Goal: Task Accomplishment & Management: Manage account settings

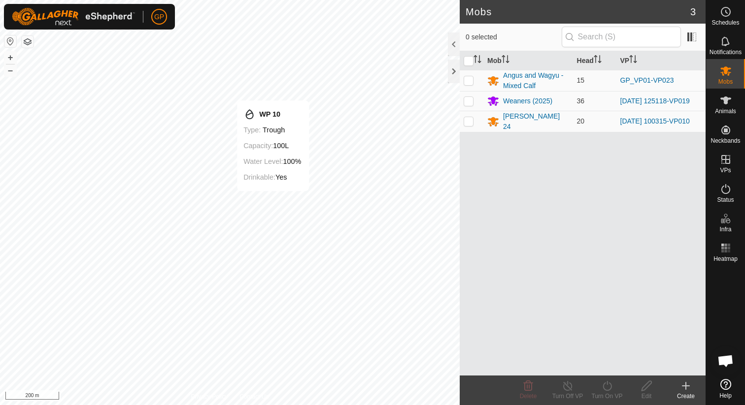
scroll to position [2267, 0]
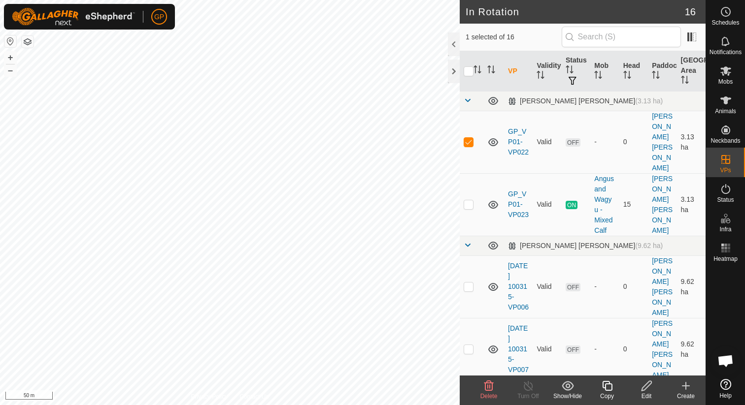
click at [491, 387] on icon at bounding box center [489, 386] width 12 height 12
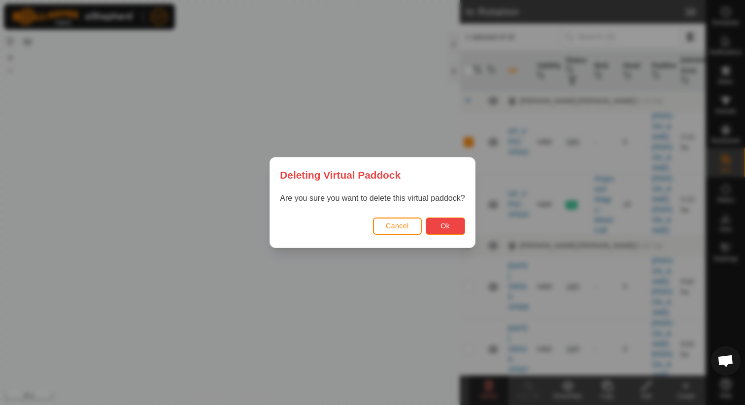
click at [447, 222] on span "Ok" at bounding box center [444, 226] width 9 height 8
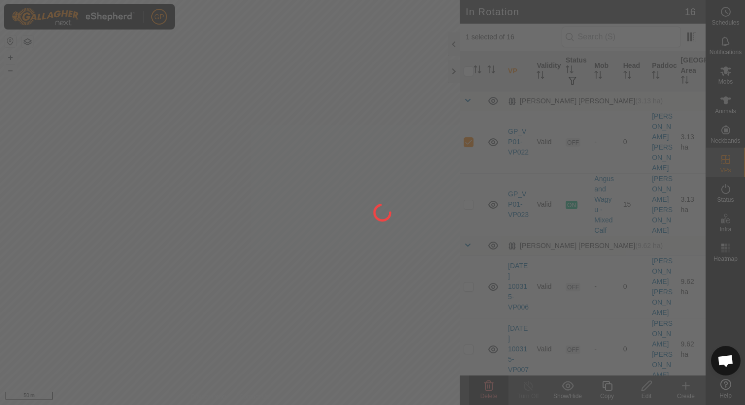
checkbox input "false"
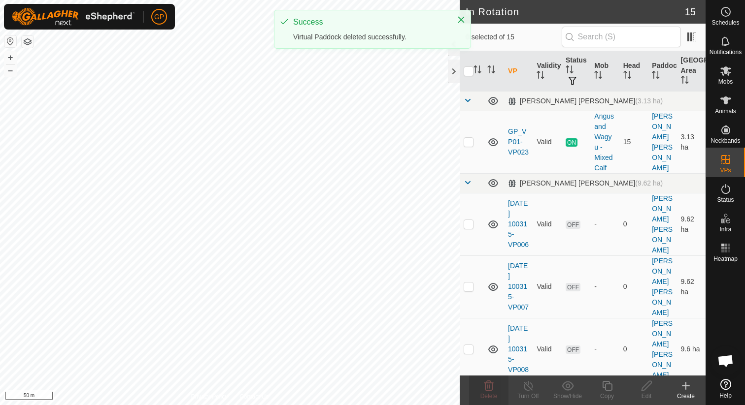
checkbox input "true"
click at [610, 389] on icon at bounding box center [607, 386] width 12 height 12
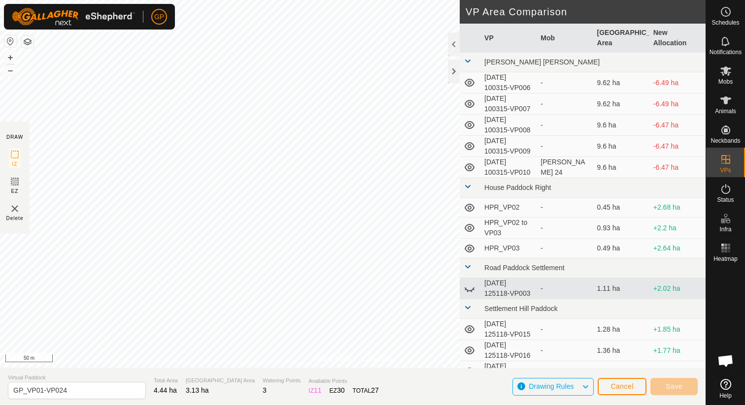
click at [189, 168] on div "GP Schedules Notifications Mobs Animals Neckbands VPs Status Infra Heatmap Help…" at bounding box center [372, 202] width 745 height 405
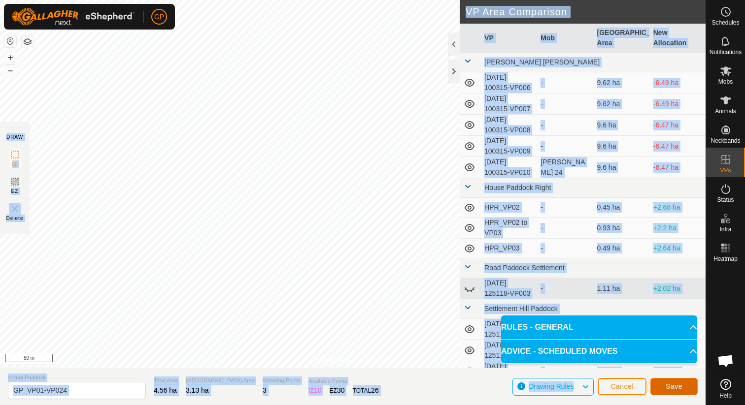
click at [665, 387] on button "Save" at bounding box center [673, 386] width 47 height 17
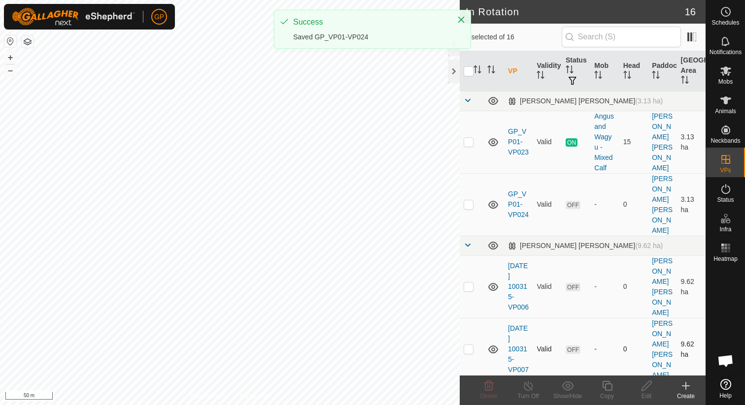
checkbox input "true"
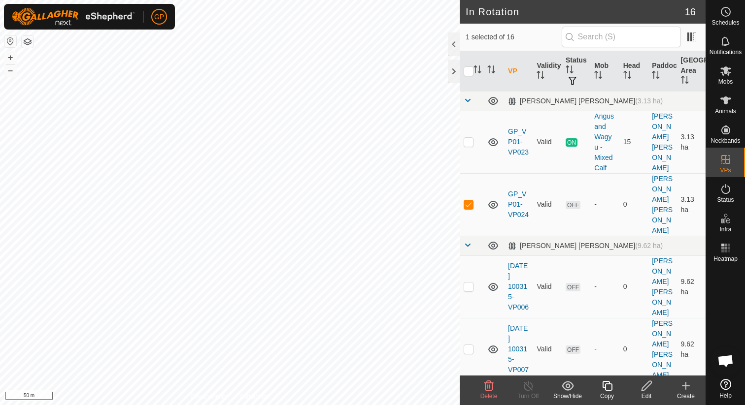
click at [605, 387] on icon at bounding box center [607, 386] width 12 height 12
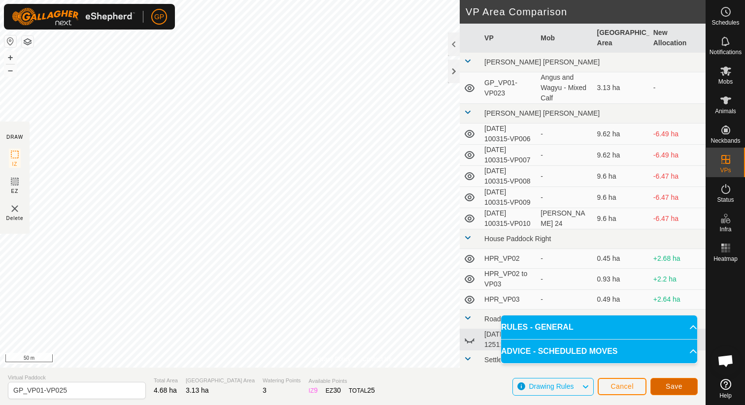
click at [369, 323] on div "Privacy Policy Contact Us Status: OFF Type: Inclusion Zone + – ⇧ i 50 m DRAW IZ…" at bounding box center [353, 202] width 706 height 405
click at [674, 387] on span "Save" at bounding box center [674, 387] width 17 height 8
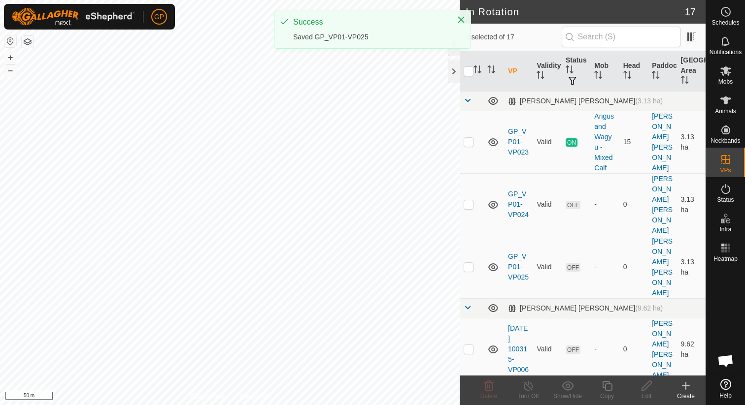
checkbox input "true"
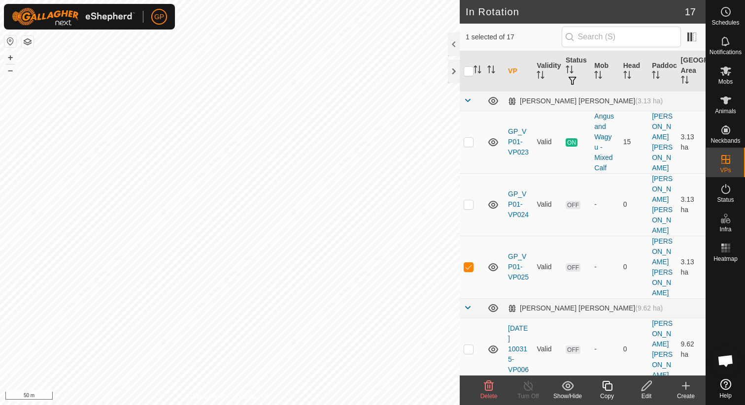
click at [602, 387] on icon at bounding box center [607, 386] width 12 height 12
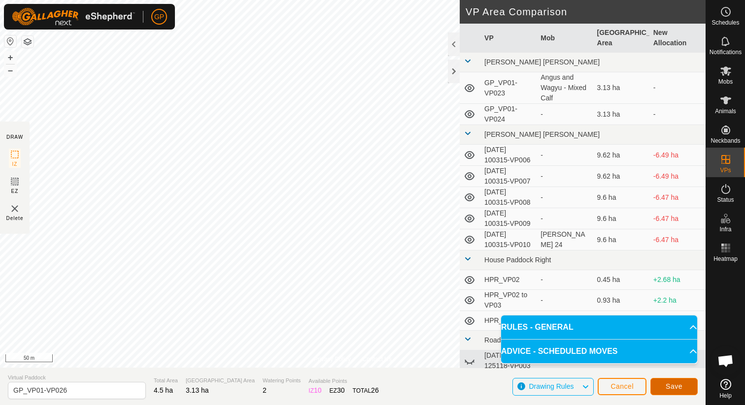
click at [685, 385] on button "Save" at bounding box center [673, 386] width 47 height 17
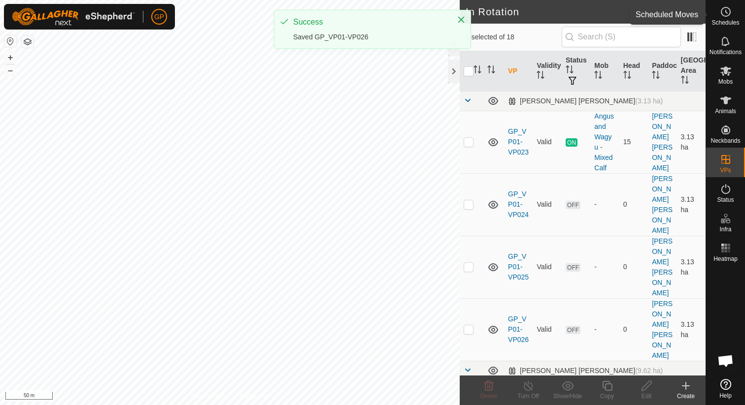
click at [733, 20] on span "Schedules" at bounding box center [725, 23] width 28 height 6
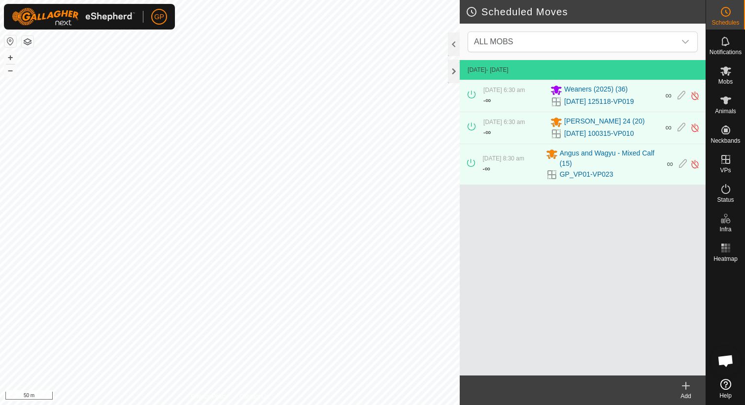
click at [689, 390] on icon at bounding box center [686, 386] width 12 height 12
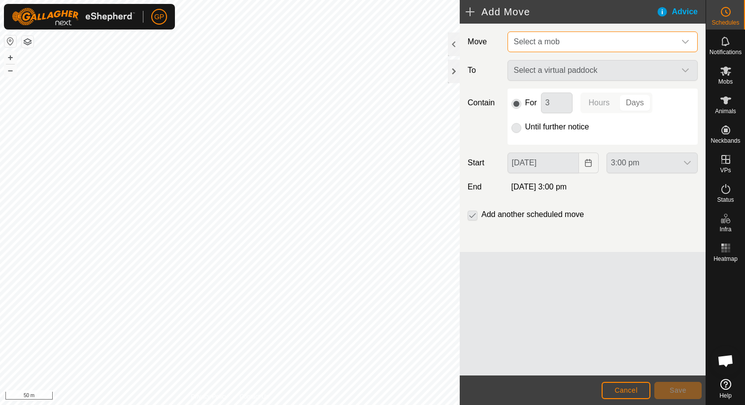
click at [566, 37] on span "Select a mob" at bounding box center [593, 42] width 166 height 20
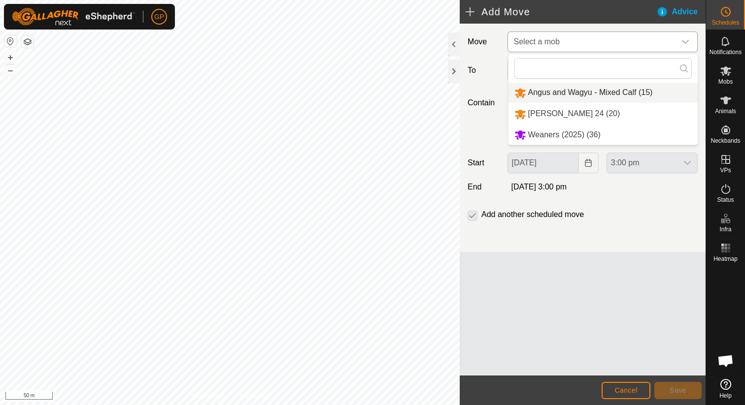
click at [565, 87] on li "Angus and Wagyu - Mixed Calf (15)" at bounding box center [602, 93] width 189 height 20
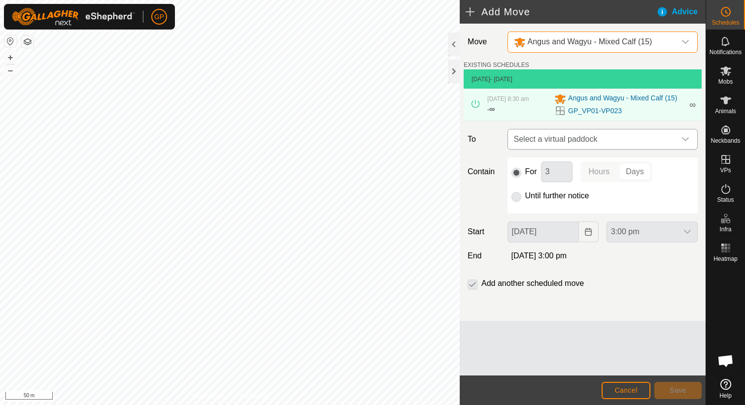
click at [555, 145] on span "Select a virtual paddock" at bounding box center [593, 140] width 166 height 20
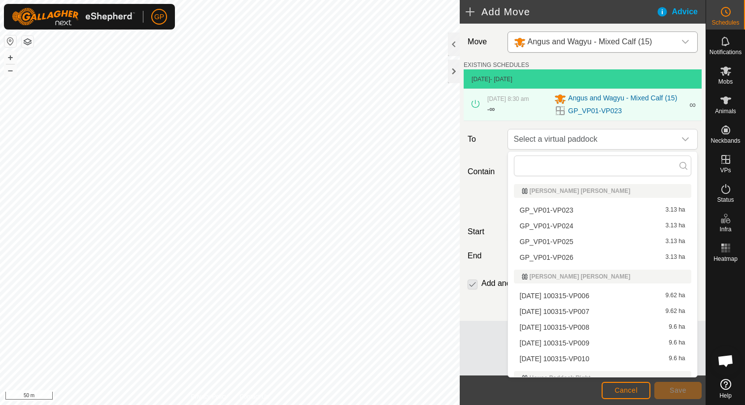
click at [547, 222] on li "GP_VP01-VP024 3.13 ha" at bounding box center [602, 226] width 177 height 15
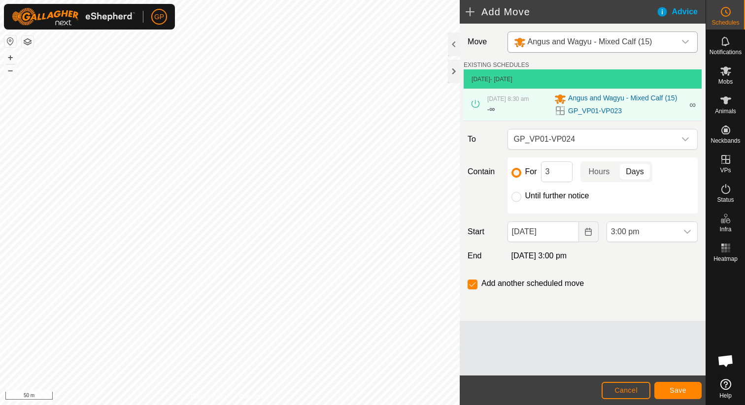
click at [536, 194] on label "Until further notice" at bounding box center [557, 196] width 64 height 8
click at [521, 194] on input "Until further notice" at bounding box center [516, 197] width 10 height 10
radio input "true"
checkbox input "false"
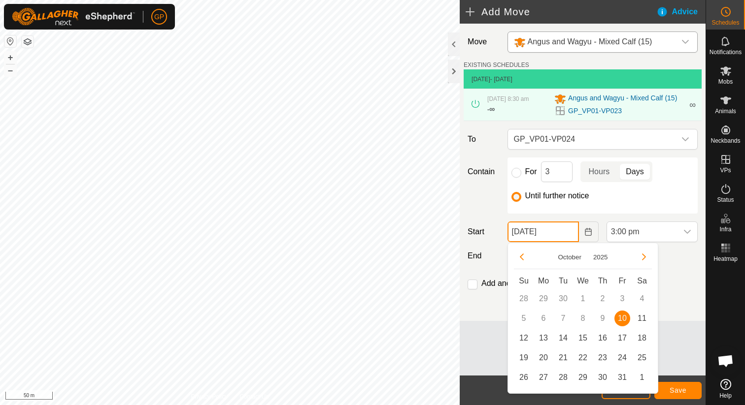
click at [564, 230] on input "[DATE]" at bounding box center [542, 232] width 71 height 21
click at [543, 334] on span "13" at bounding box center [544, 339] width 16 height 16
type input "[DATE]"
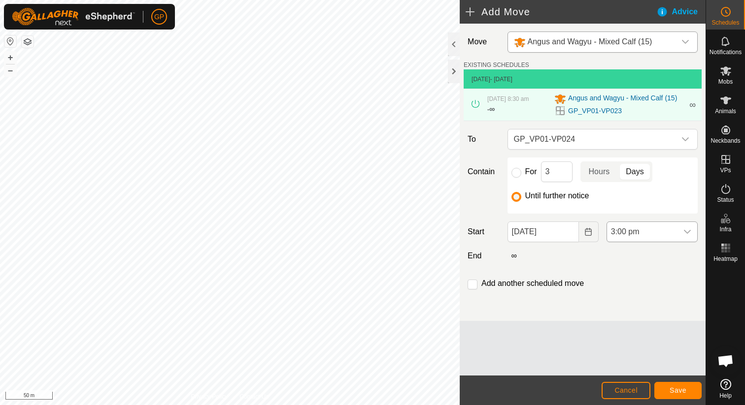
click at [626, 236] on span "3:00 pm" at bounding box center [642, 232] width 70 height 20
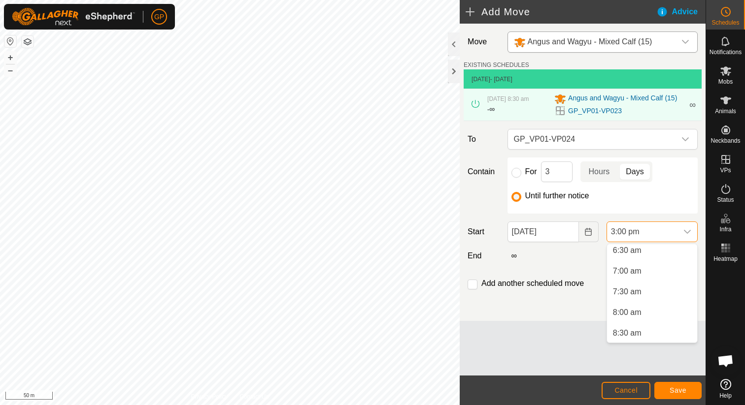
scroll to position [231, 0]
click at [626, 289] on li "6:30 am" at bounding box center [652, 292] width 90 height 20
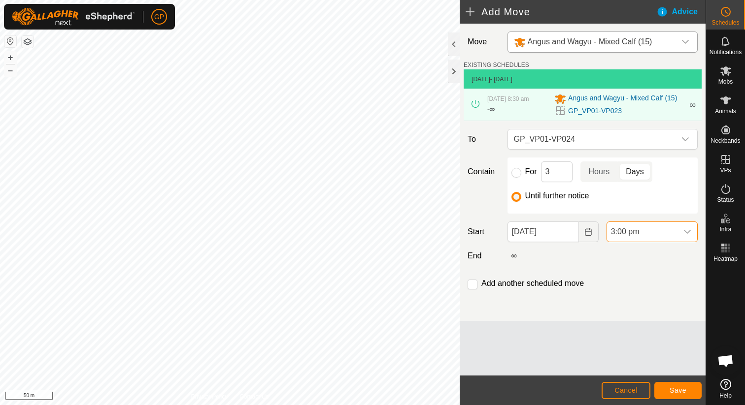
scroll to position [542, 0]
click at [561, 285] on label "Add another scheduled move" at bounding box center [532, 284] width 102 height 8
click at [471, 285] on input "checkbox" at bounding box center [473, 285] width 10 height 10
click at [475, 283] on input "checkbox" at bounding box center [473, 285] width 10 height 10
checkbox input "false"
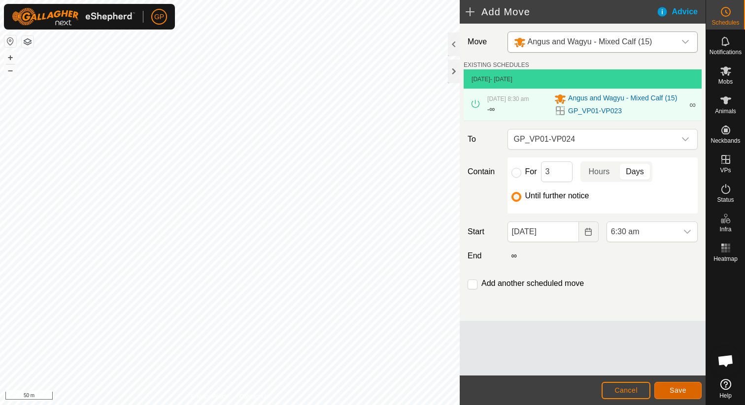
click at [671, 388] on span "Save" at bounding box center [678, 391] width 17 height 8
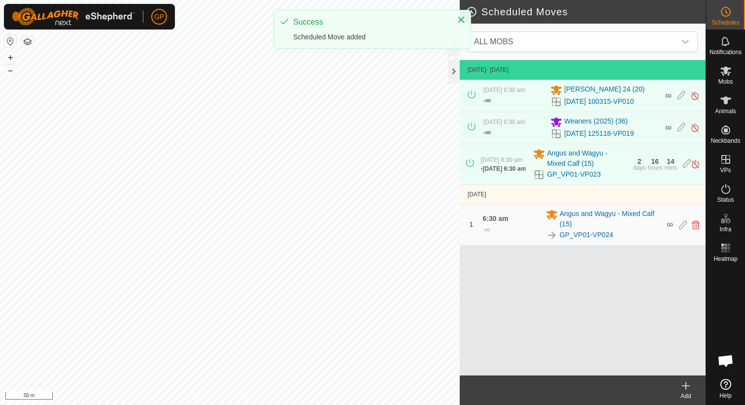
click at [685, 386] on icon at bounding box center [685, 386] width 7 height 0
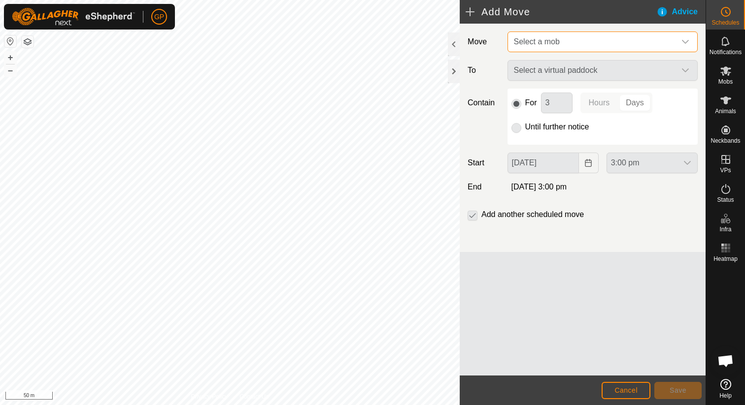
click at [561, 37] on span "Select a mob" at bounding box center [593, 42] width 166 height 20
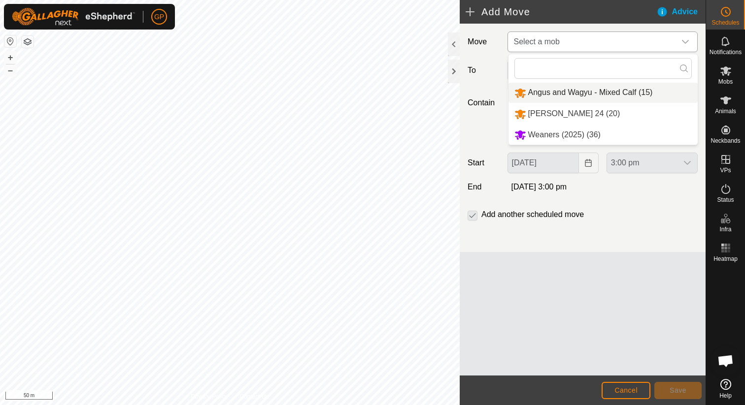
click at [566, 94] on li "Angus and Wagyu - Mixed Calf (15)" at bounding box center [602, 93] width 189 height 20
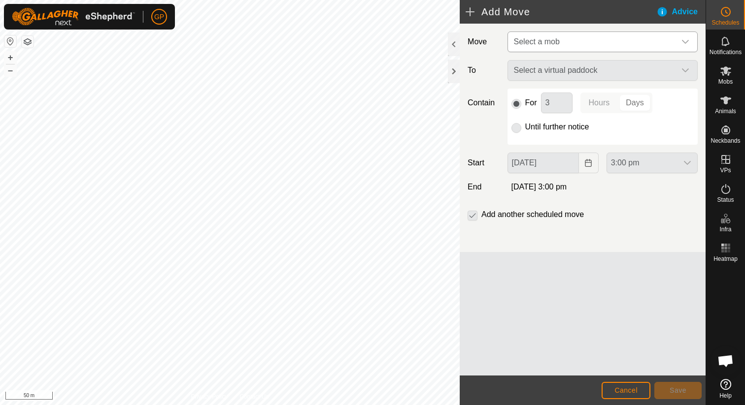
type input "[DATE]"
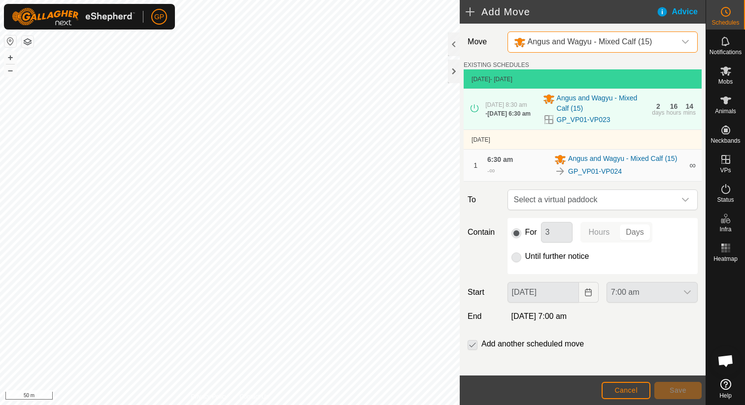
click at [520, 263] on p-radiobutton at bounding box center [516, 257] width 10 height 12
click at [541, 210] on span "Select a virtual paddock" at bounding box center [593, 200] width 166 height 20
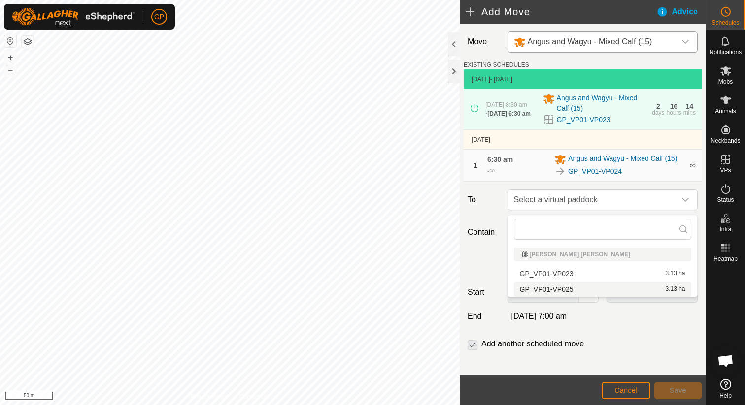
click at [548, 287] on li "GP_VP01-VP025 3.13 ha" at bounding box center [602, 289] width 177 height 15
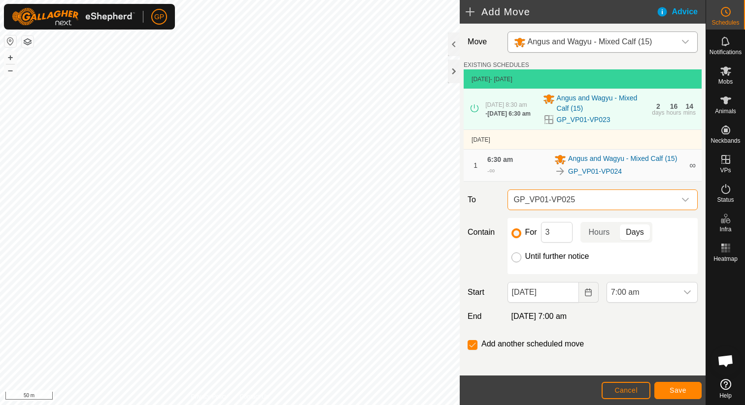
click at [514, 262] on input "Until further notice" at bounding box center [516, 258] width 10 height 10
radio input "true"
checkbox input "false"
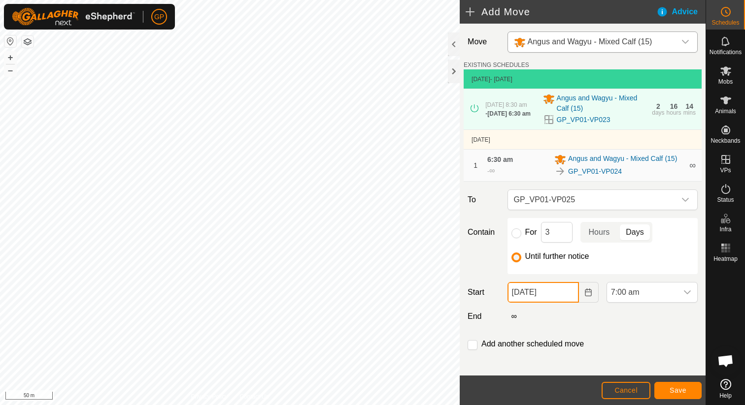
click at [545, 300] on input "[DATE]" at bounding box center [542, 292] width 71 height 21
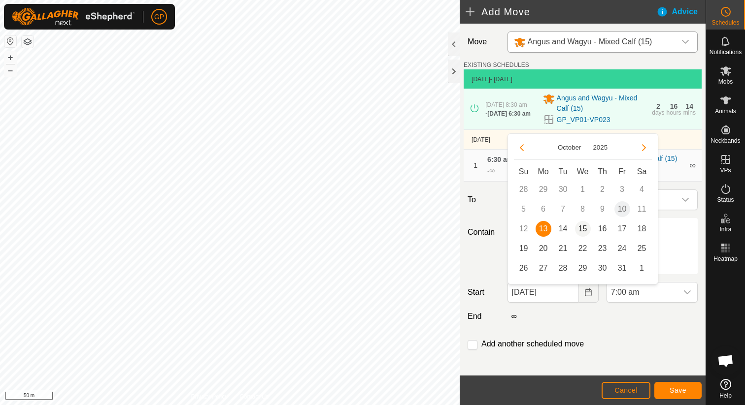
click at [584, 230] on span "15" at bounding box center [583, 229] width 16 height 16
type input "[DATE]"
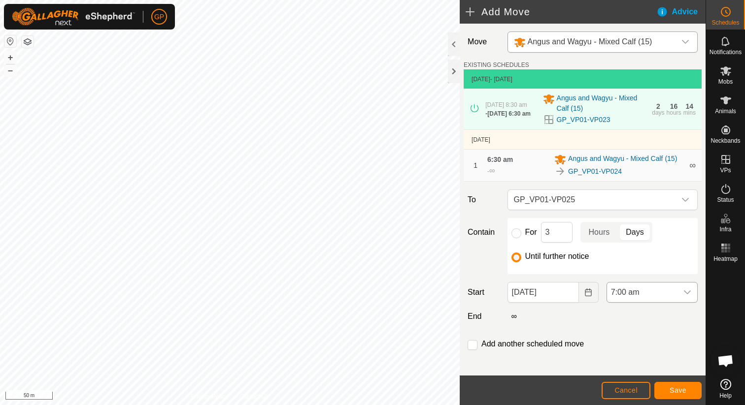
click at [642, 292] on span "7:00 am" at bounding box center [642, 293] width 70 height 20
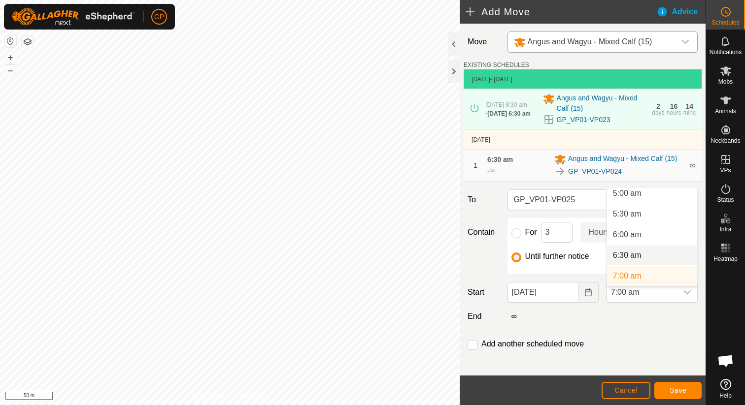
click at [634, 252] on li "6:30 am" at bounding box center [652, 256] width 90 height 20
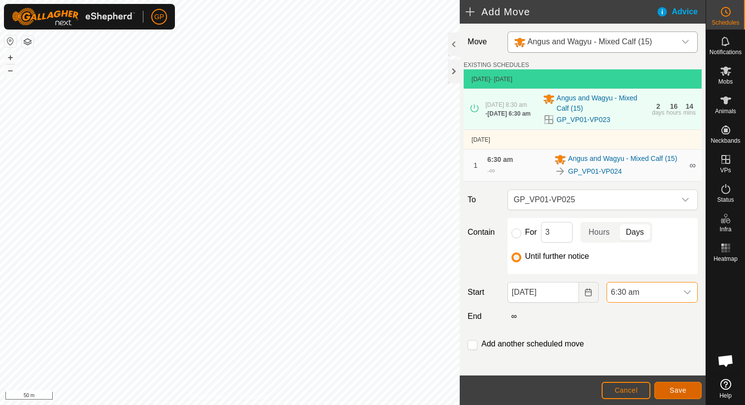
click at [673, 387] on span "Save" at bounding box center [678, 391] width 17 height 8
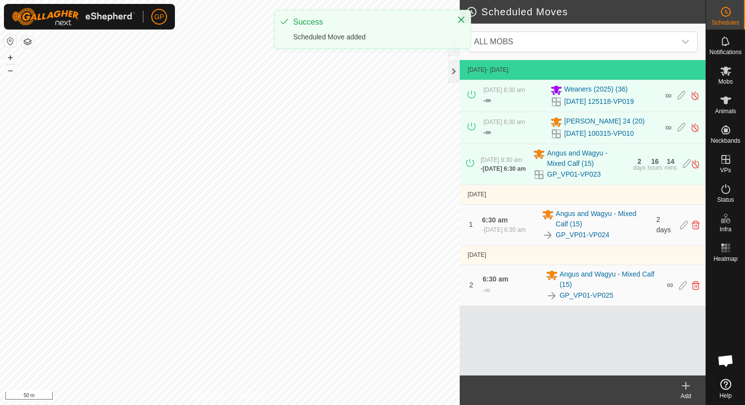
click at [688, 389] on icon at bounding box center [686, 386] width 12 height 12
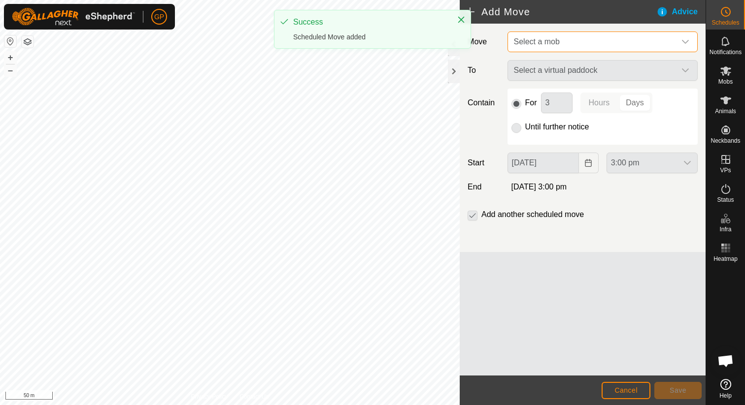
click at [577, 43] on span "Select a mob" at bounding box center [593, 42] width 166 height 20
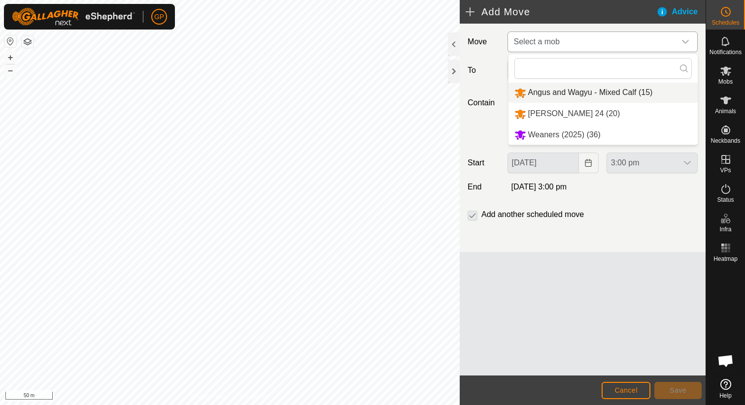
click at [561, 91] on li "Angus and Wagyu - Mixed Calf (15)" at bounding box center [602, 93] width 189 height 20
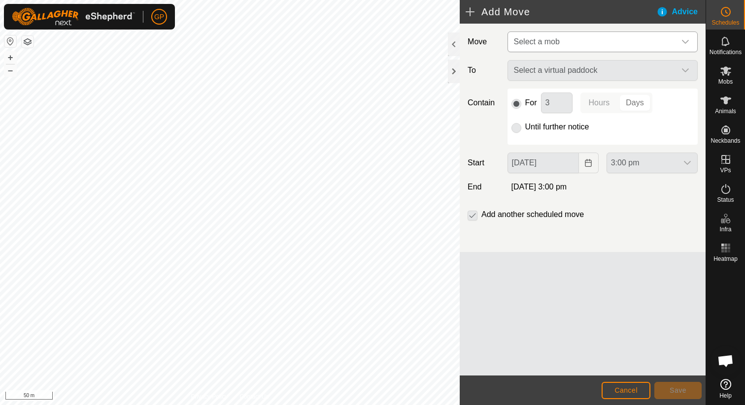
type input "[DATE]"
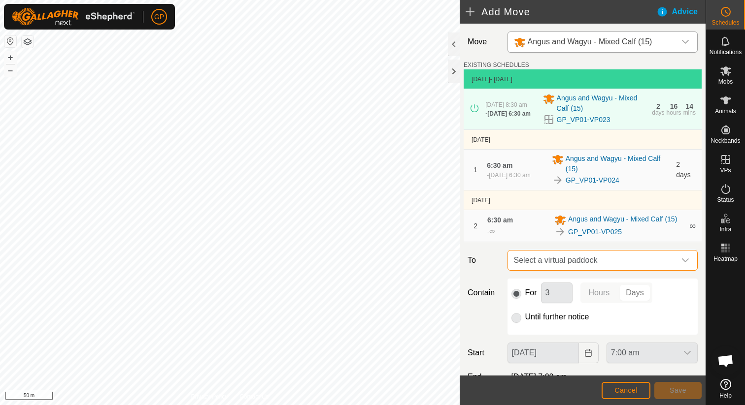
click at [559, 263] on span "Select a virtual paddock" at bounding box center [593, 261] width 166 height 20
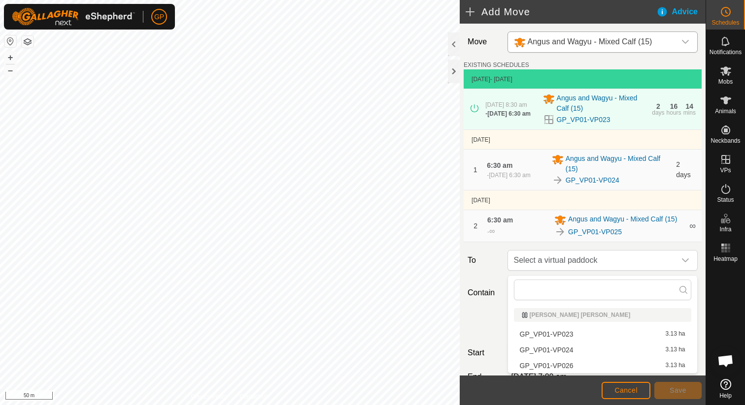
click at [541, 366] on li "GP_VP01-VP026 3.13 ha" at bounding box center [602, 366] width 177 height 15
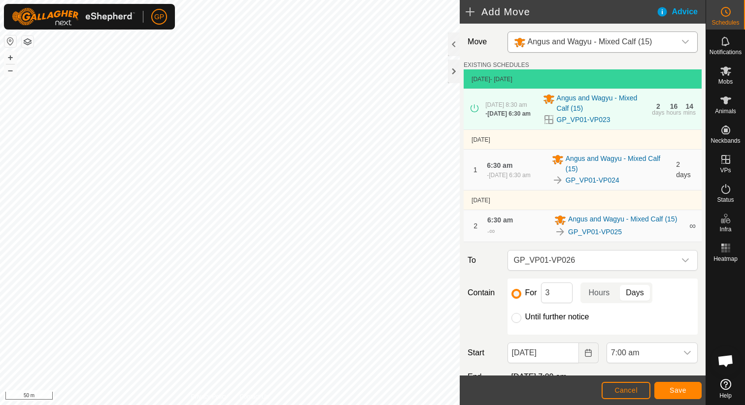
click at [537, 321] on label "Until further notice" at bounding box center [557, 317] width 64 height 8
click at [521, 323] on input "Until further notice" at bounding box center [516, 318] width 10 height 10
radio input "true"
checkbox input "false"
click at [566, 357] on input "[DATE]" at bounding box center [542, 353] width 71 height 21
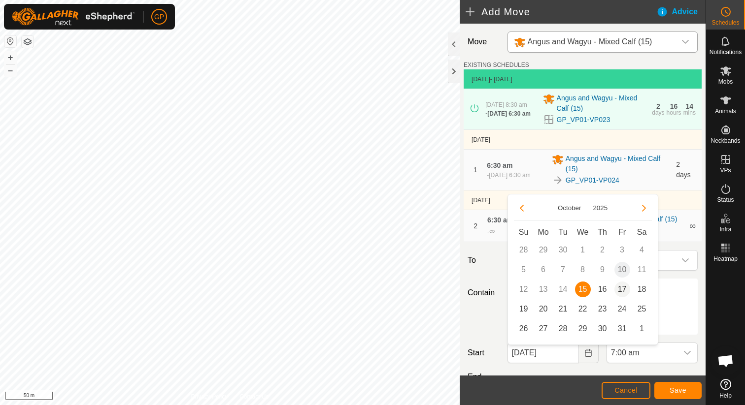
click at [619, 292] on span "17" at bounding box center [622, 290] width 16 height 16
type input "[DATE]"
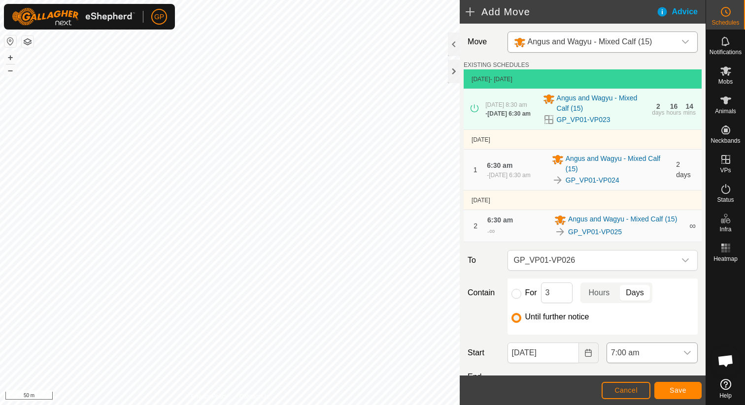
click at [631, 359] on span "7:00 am" at bounding box center [642, 353] width 70 height 20
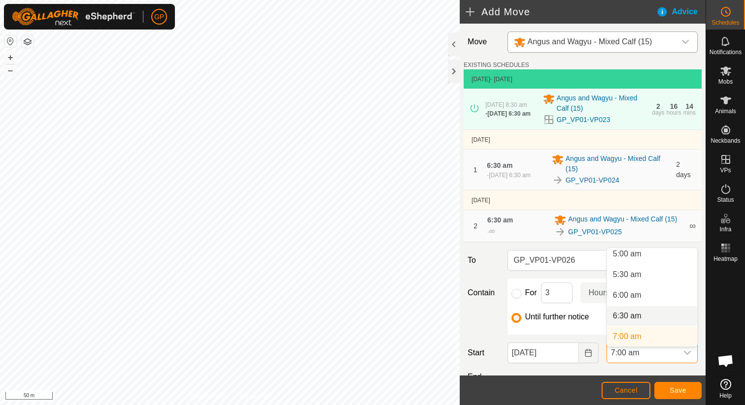
click at [626, 314] on li "6:30 am" at bounding box center [652, 316] width 90 height 20
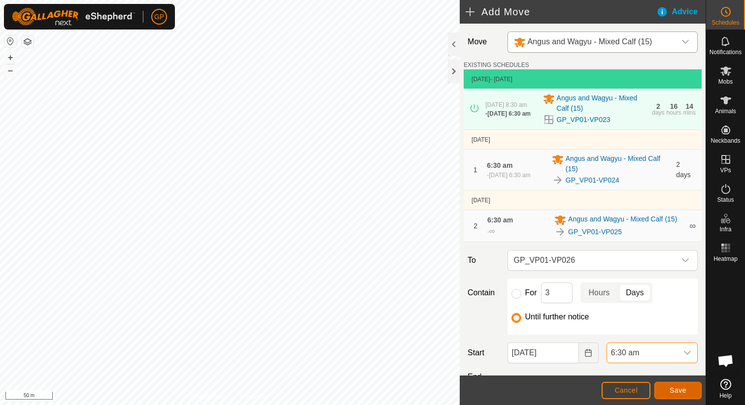
click at [670, 389] on span "Save" at bounding box center [678, 391] width 17 height 8
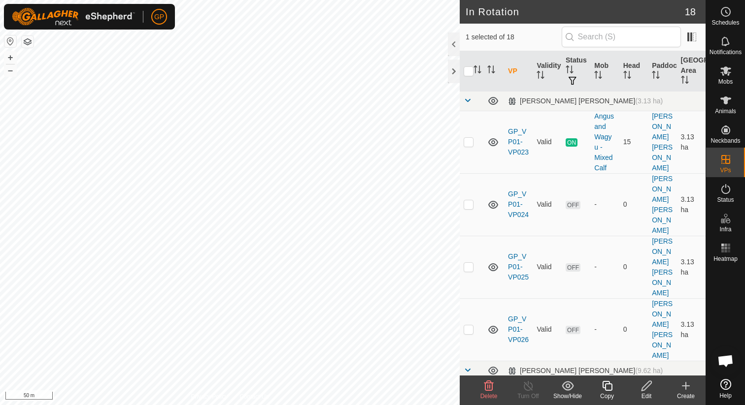
click at [486, 388] on icon at bounding box center [489, 386] width 12 height 12
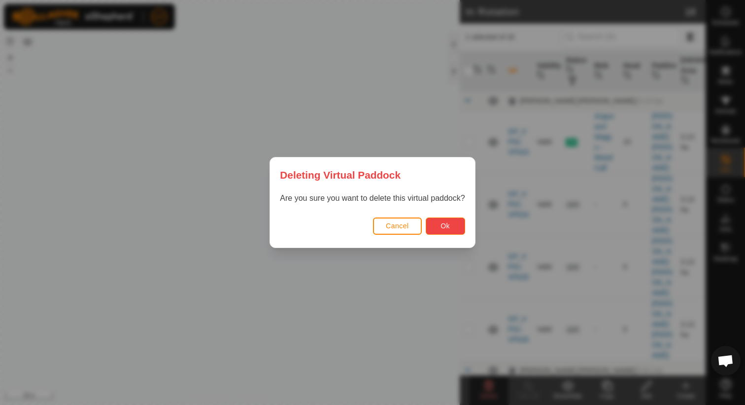
click at [443, 226] on span "Ok" at bounding box center [444, 226] width 9 height 8
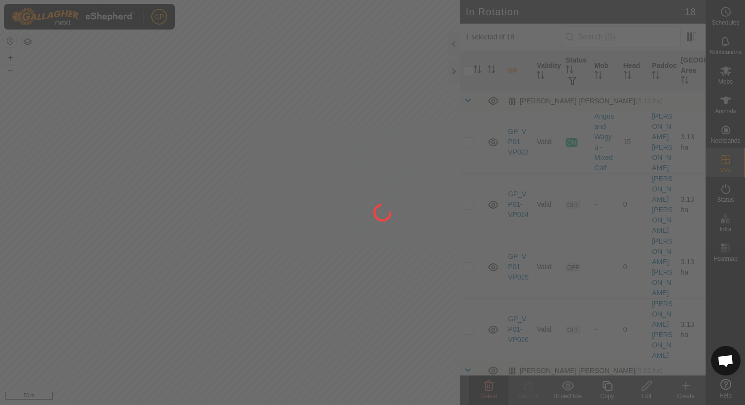
checkbox input "false"
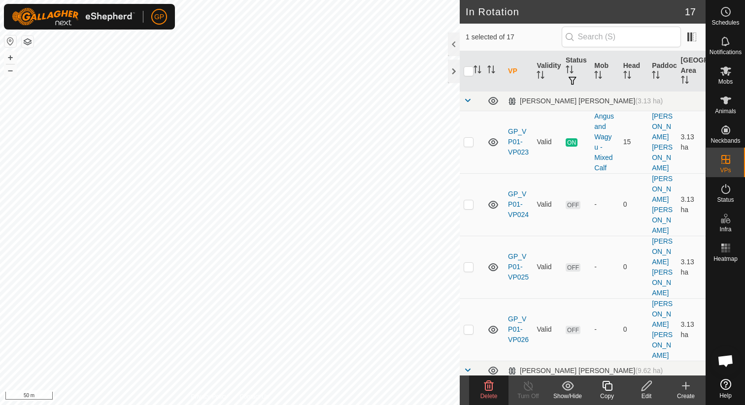
click at [489, 387] on icon at bounding box center [488, 386] width 9 height 10
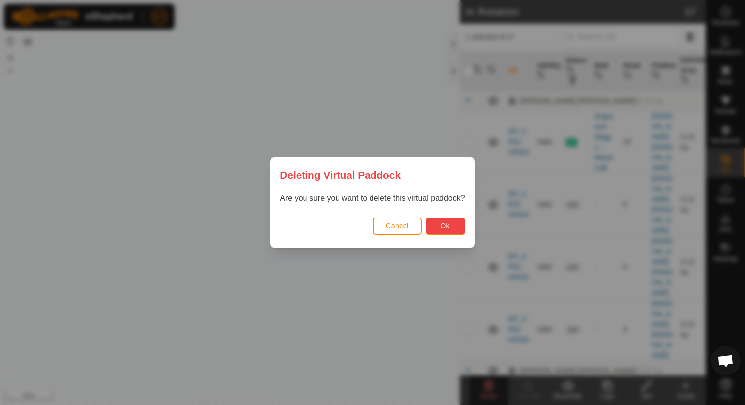
click at [444, 229] on span "Ok" at bounding box center [444, 226] width 9 height 8
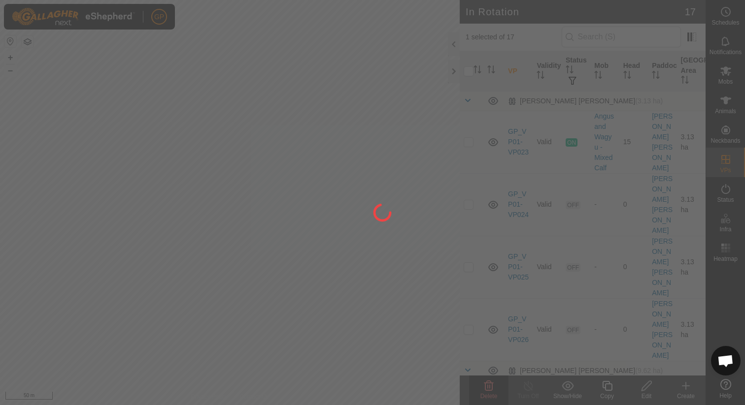
checkbox input "false"
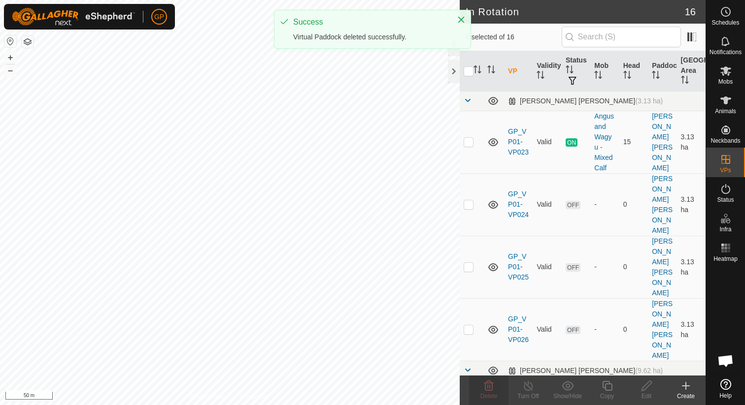
click at [195, 251] on div "GP Schedules Notifications Mobs Animals Neckbands VPs Status Infra Heatmap Help…" at bounding box center [372, 202] width 745 height 405
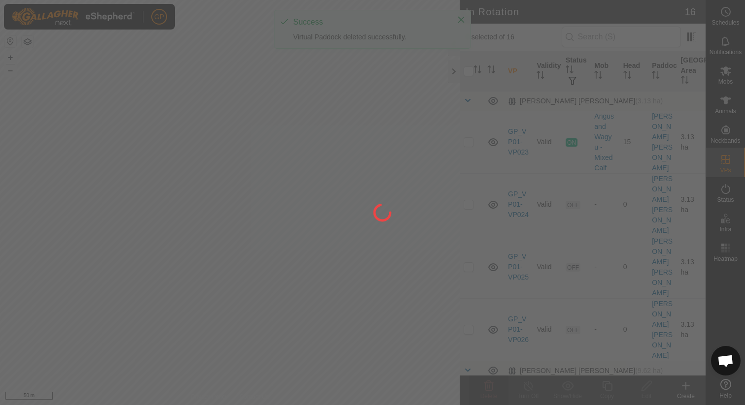
checkbox input "true"
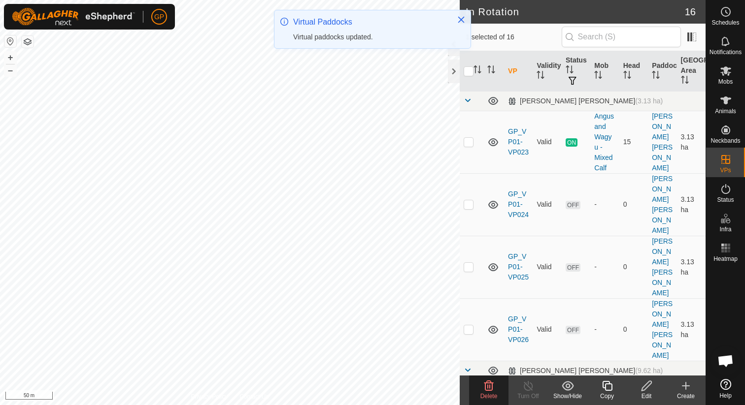
checkbox input "false"
click at [489, 385] on icon at bounding box center [489, 386] width 12 height 12
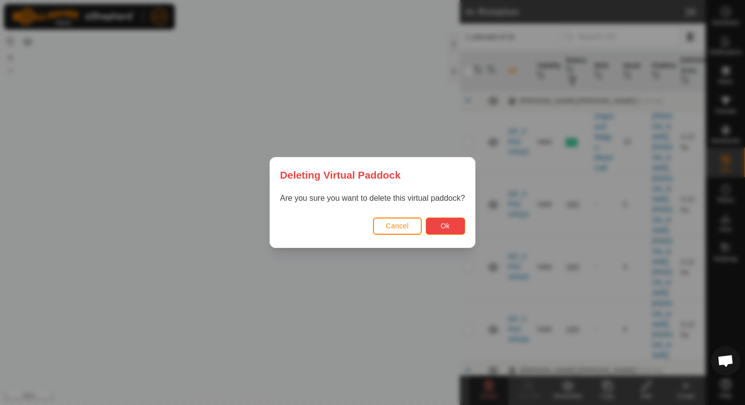
click at [439, 224] on button "Ok" at bounding box center [445, 226] width 39 height 17
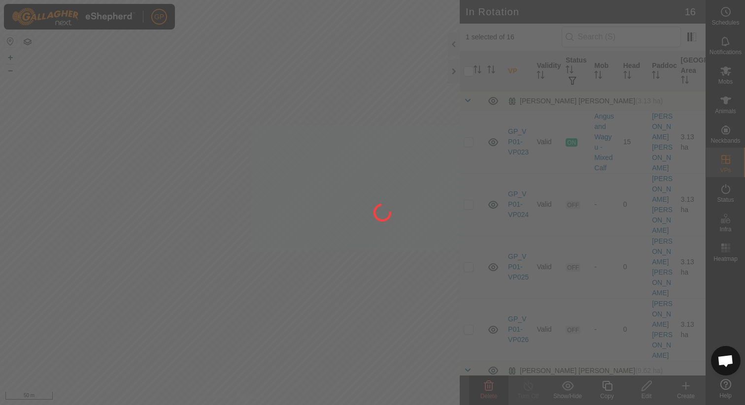
checkbox input "false"
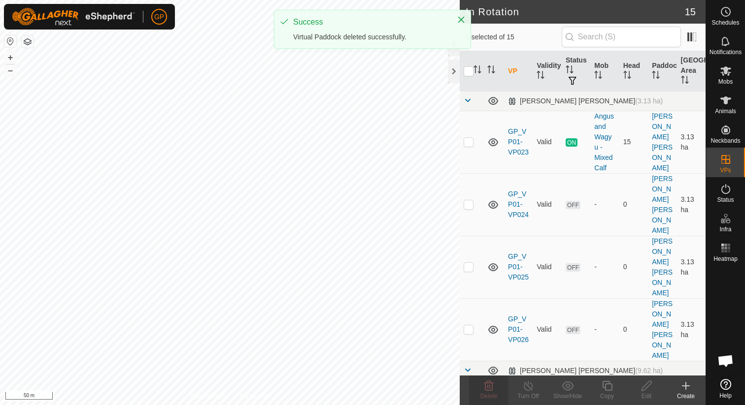
checkbox input "true"
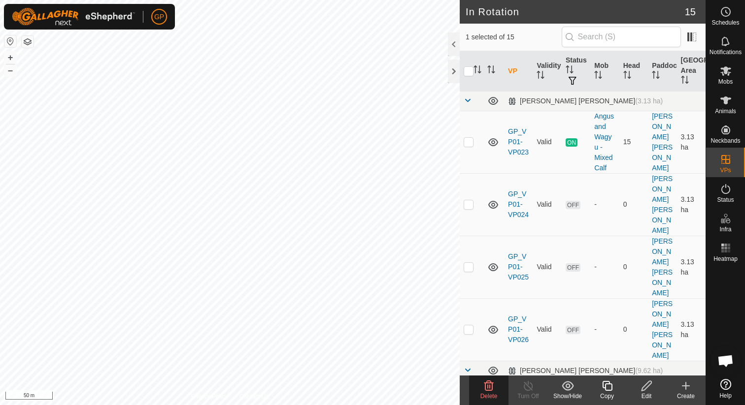
click at [484, 391] on icon at bounding box center [489, 386] width 12 height 12
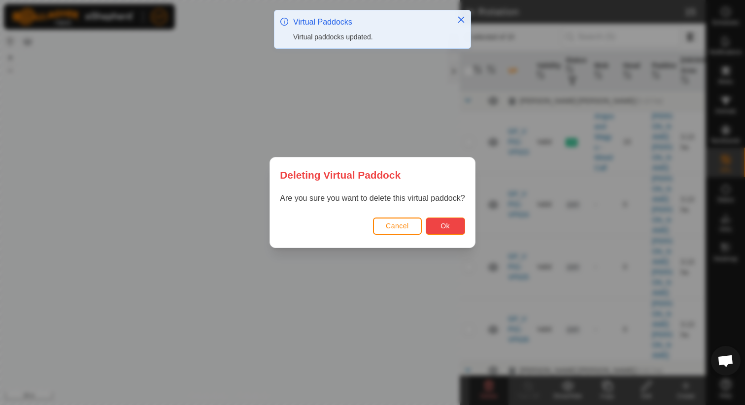
click at [450, 223] on button "Ok" at bounding box center [445, 226] width 39 height 17
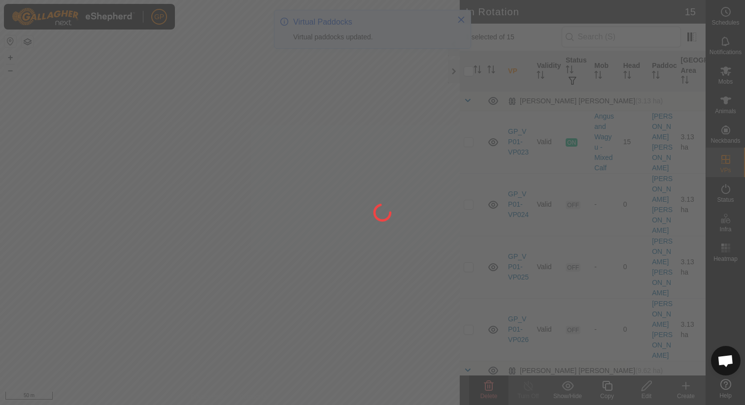
checkbox input "false"
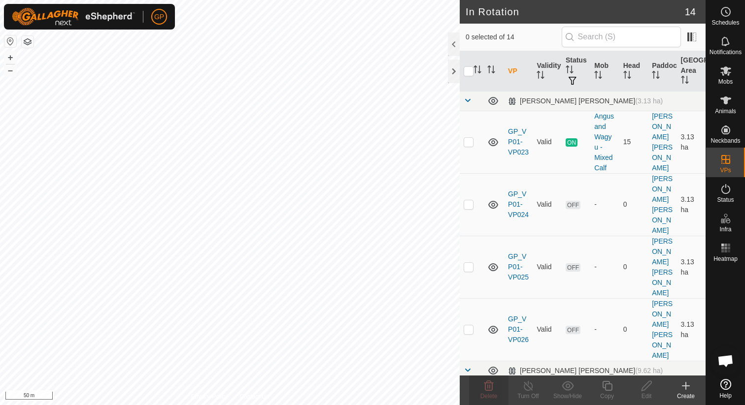
checkbox input "true"
click at [608, 386] on icon at bounding box center [607, 386] width 12 height 12
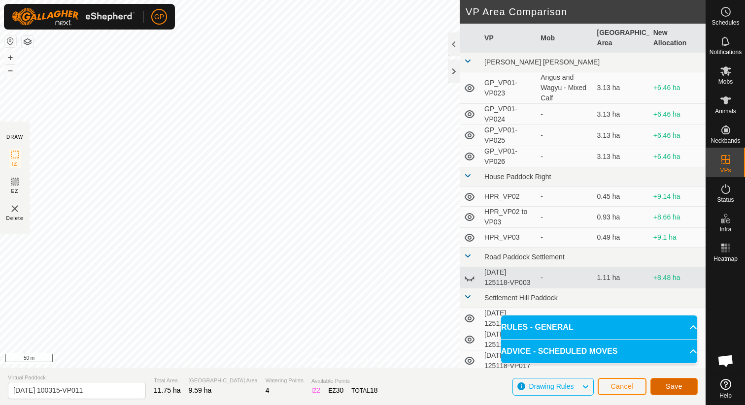
click at [683, 385] on button "Save" at bounding box center [673, 386] width 47 height 17
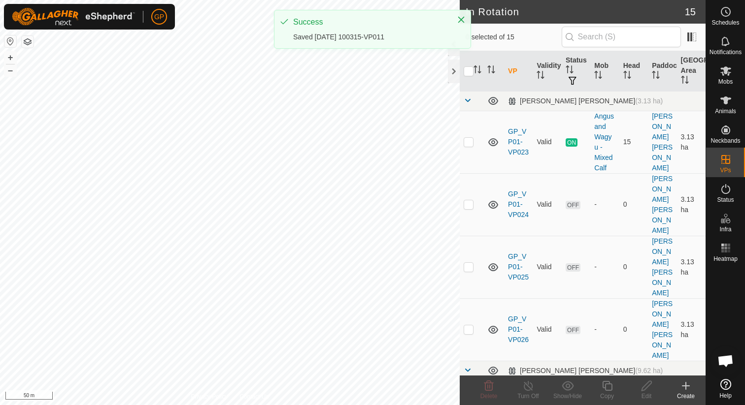
checkbox input "true"
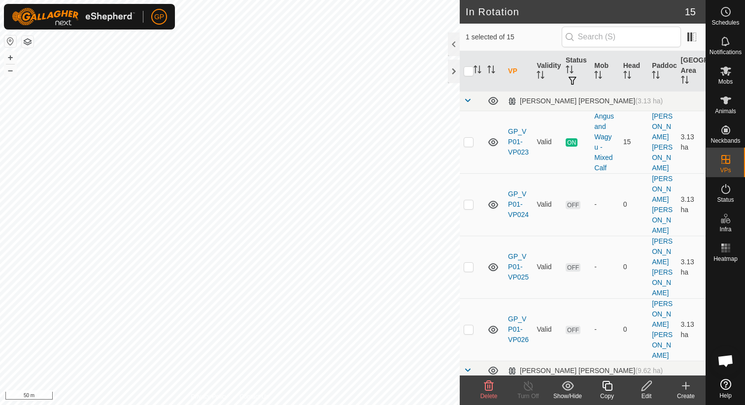
click at [603, 383] on icon at bounding box center [607, 386] width 10 height 10
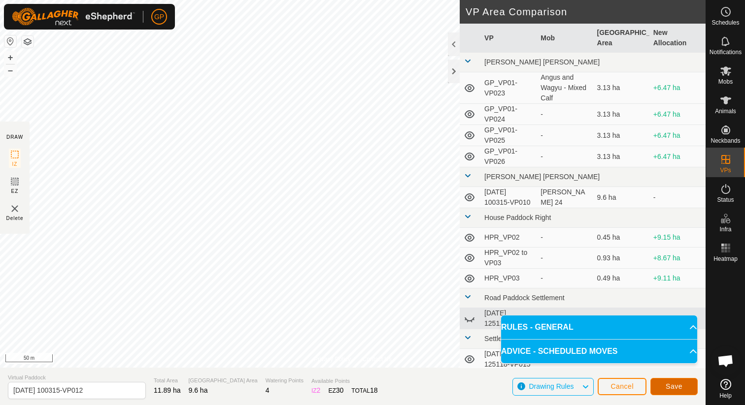
click at [675, 381] on button "Save" at bounding box center [673, 386] width 47 height 17
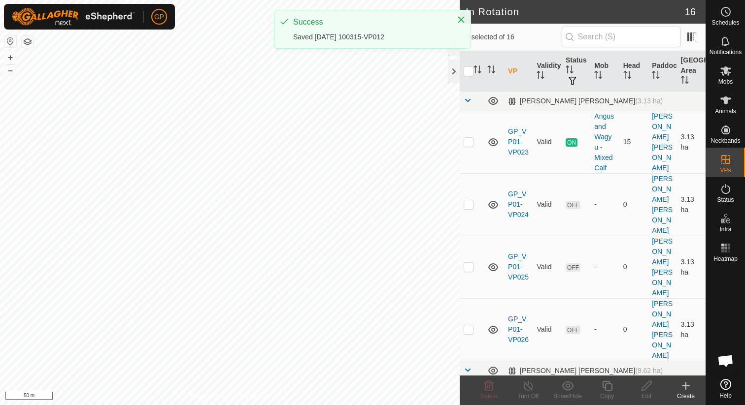
checkbox input "true"
click at [607, 386] on icon at bounding box center [607, 386] width 12 height 12
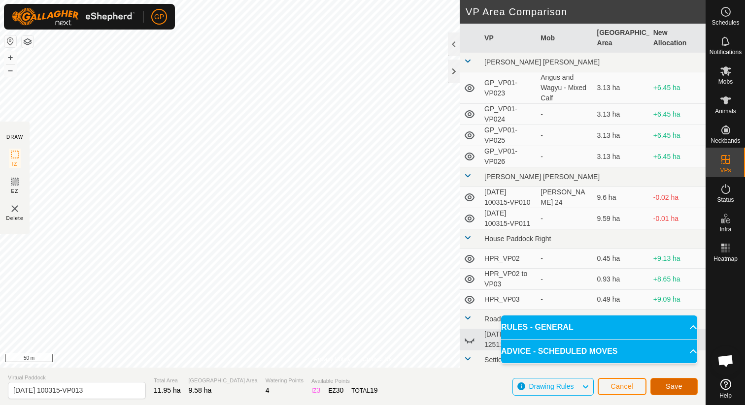
click at [683, 386] on button "Save" at bounding box center [673, 386] width 47 height 17
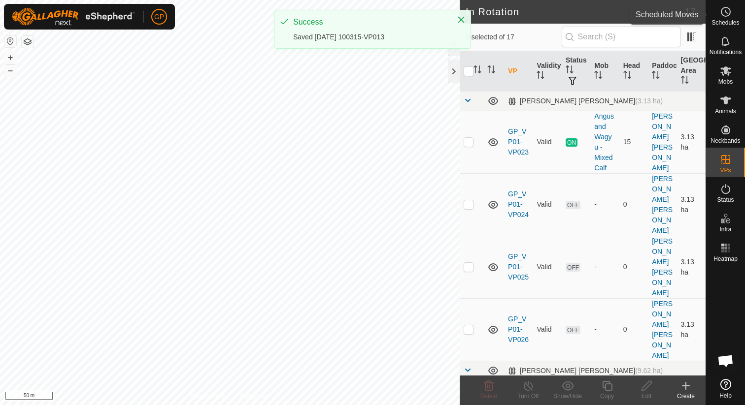
click at [733, 15] on es-schedule-vp-svg-icon at bounding box center [726, 12] width 18 height 16
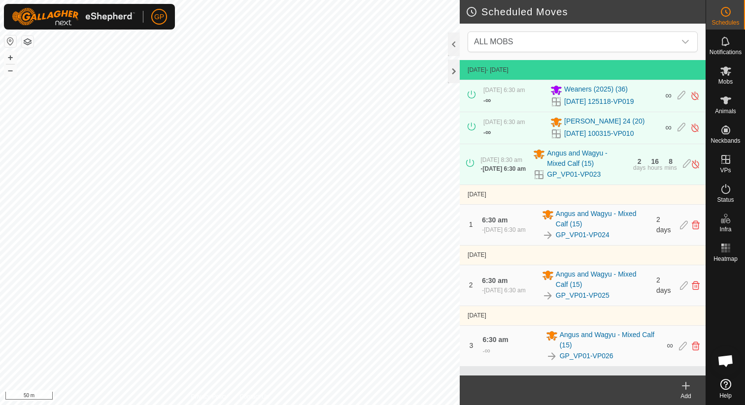
click at [686, 394] on div "Add" at bounding box center [685, 396] width 39 height 9
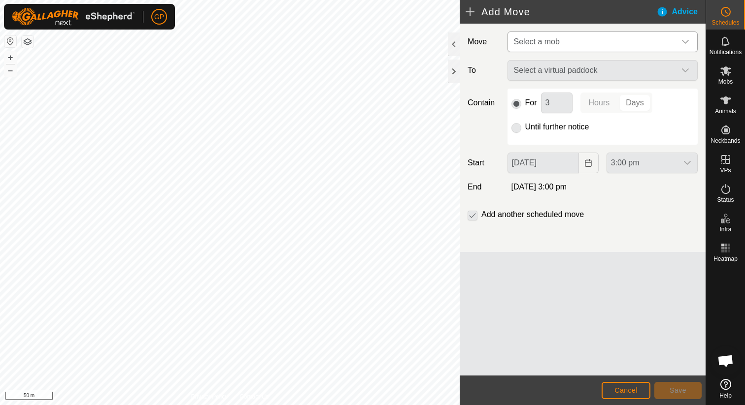
click at [583, 44] on span "Select a mob" at bounding box center [593, 42] width 166 height 20
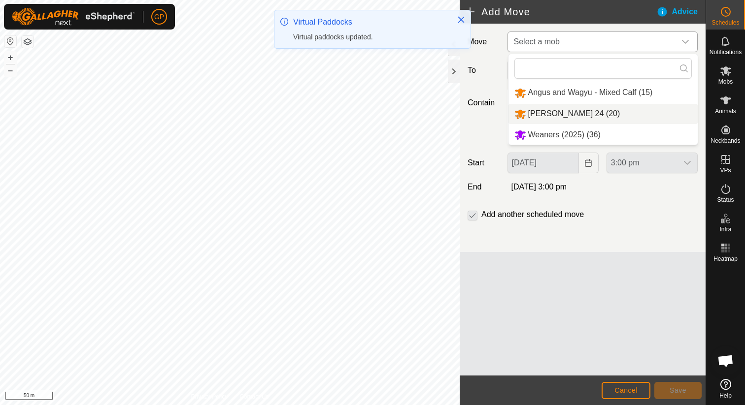
click at [548, 115] on li "[PERSON_NAME] 24 (20)" at bounding box center [602, 114] width 189 height 20
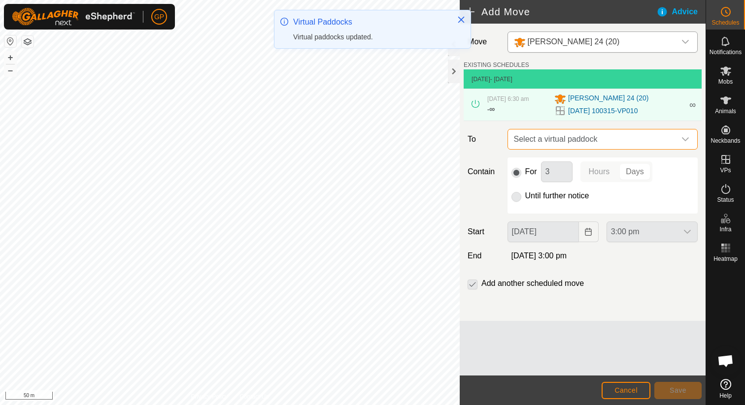
click at [539, 147] on span "Select a virtual paddock" at bounding box center [593, 140] width 166 height 20
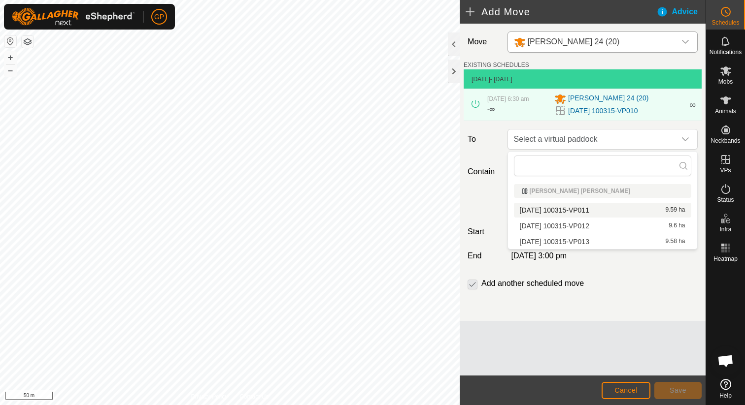
click at [548, 211] on li "[DATE] 100315-VP011 9.59 ha" at bounding box center [602, 210] width 177 height 15
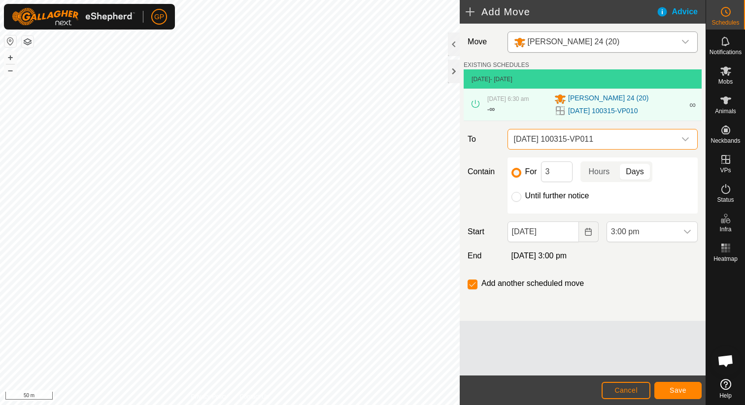
click at [543, 204] on div "For 3 Hours Days Until further notice" at bounding box center [602, 186] width 190 height 56
click at [545, 200] on label "Until further notice" at bounding box center [557, 196] width 64 height 8
click at [521, 200] on input "Until further notice" at bounding box center [516, 197] width 10 height 10
radio input "true"
checkbox input "false"
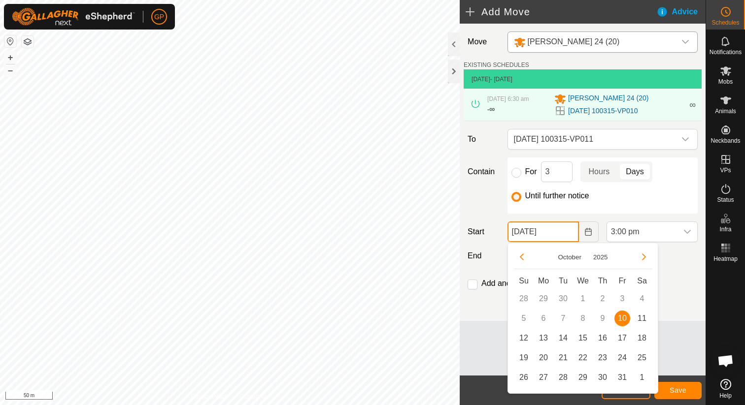
click at [544, 230] on input "[DATE]" at bounding box center [542, 232] width 71 height 21
click at [545, 338] on span "13" at bounding box center [544, 339] width 16 height 16
type input "[DATE]"
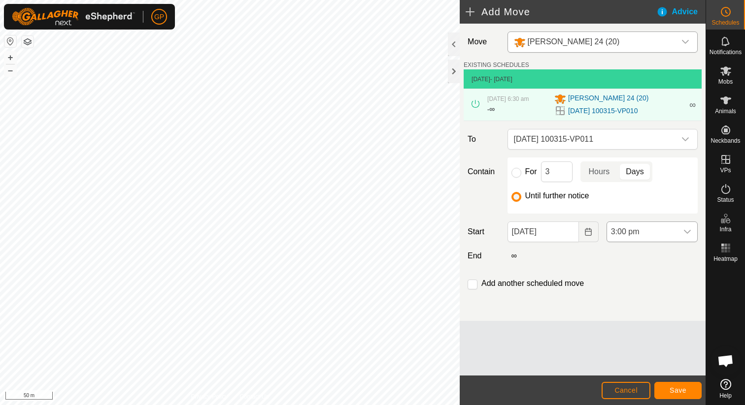
click at [645, 231] on span "3:00 pm" at bounding box center [642, 232] width 70 height 20
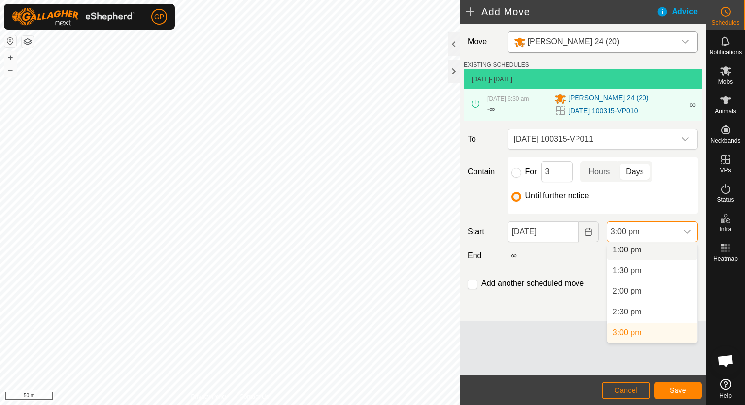
scroll to position [538, 0]
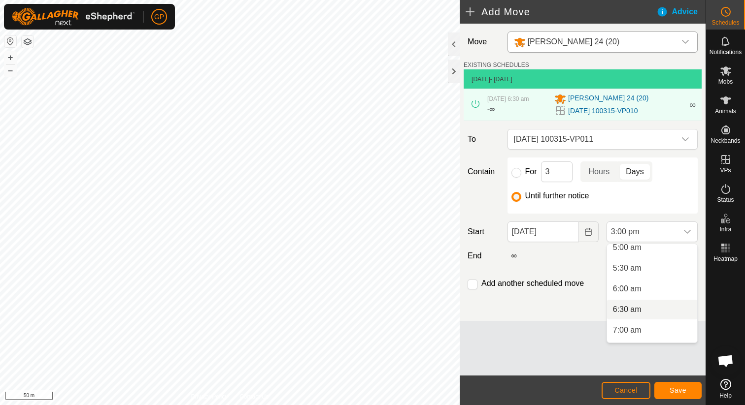
click at [620, 310] on li "6:30 am" at bounding box center [652, 310] width 90 height 20
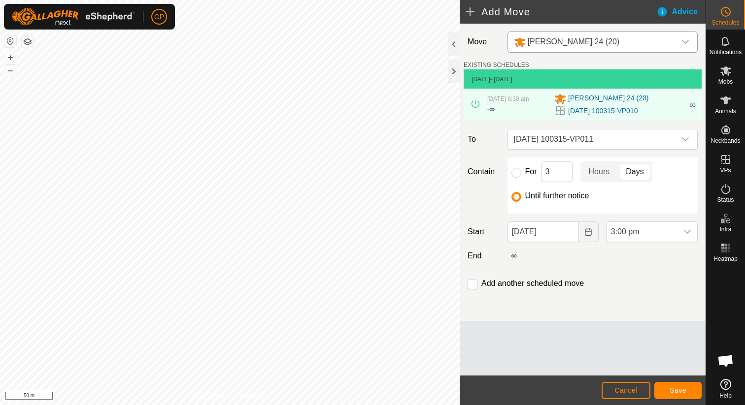
scroll to position [542, 0]
click at [563, 242] on input "[DATE]" at bounding box center [542, 232] width 71 height 21
click at [686, 304] on div "Move [PERSON_NAME] [PHONE_NUMBER] SCHEDULES [DATE] - [DATE] [DATE] 6:30 am - ∞ …" at bounding box center [583, 173] width 246 height 298
click at [695, 389] on button "Save" at bounding box center [677, 390] width 47 height 17
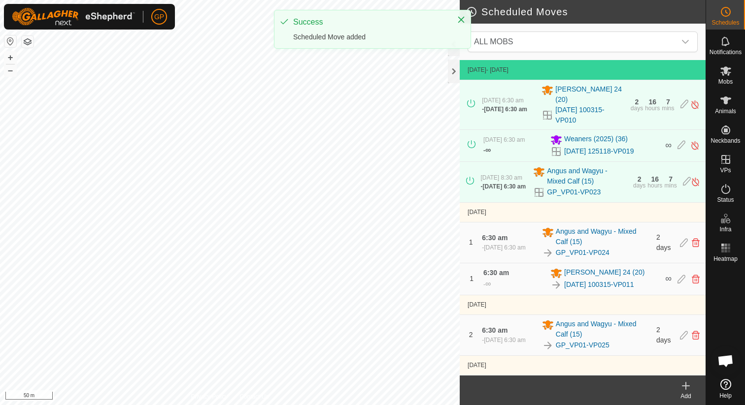
click at [690, 394] on div "Add" at bounding box center [685, 396] width 39 height 9
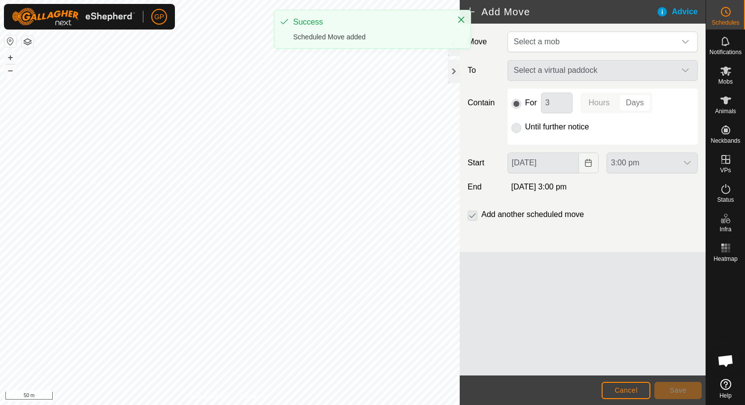
click at [534, 53] on div "Move Select a mob To Select a virtual paddock Contain For 3 Hours Days Until fu…" at bounding box center [583, 138] width 246 height 229
click at [537, 43] on span "Select a mob" at bounding box center [537, 41] width 46 height 8
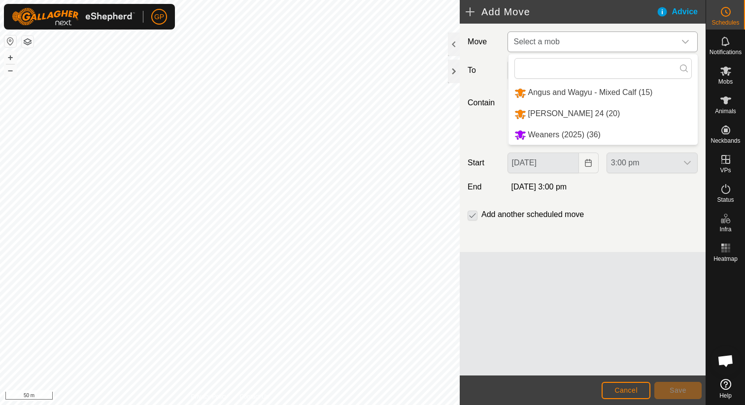
click at [533, 110] on li "[PERSON_NAME] 24 (20)" at bounding box center [602, 114] width 189 height 20
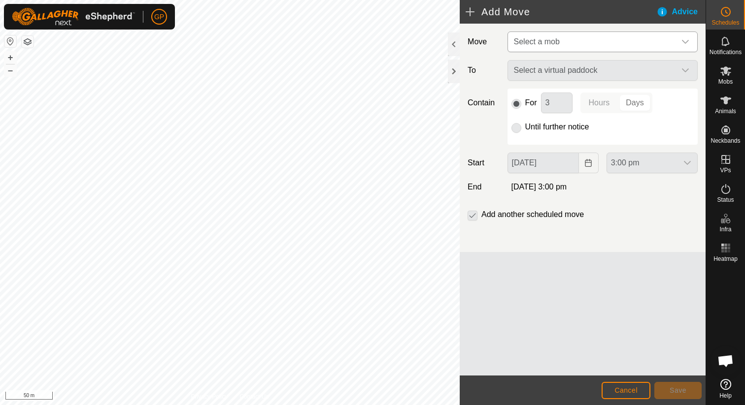
type input "[DATE]"
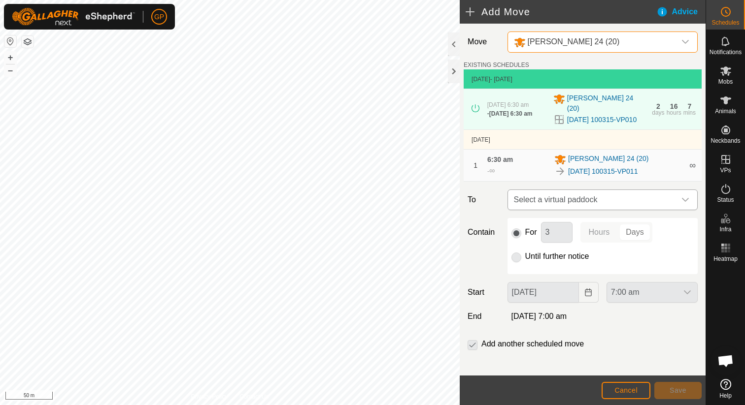
click at [538, 193] on span "Select a virtual paddock" at bounding box center [593, 200] width 166 height 20
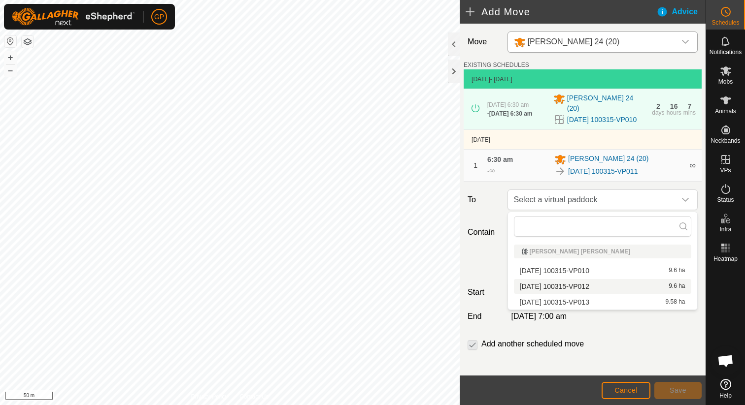
click at [544, 284] on li "[DATE] 100315-VP012 9.6 ha" at bounding box center [602, 286] width 177 height 15
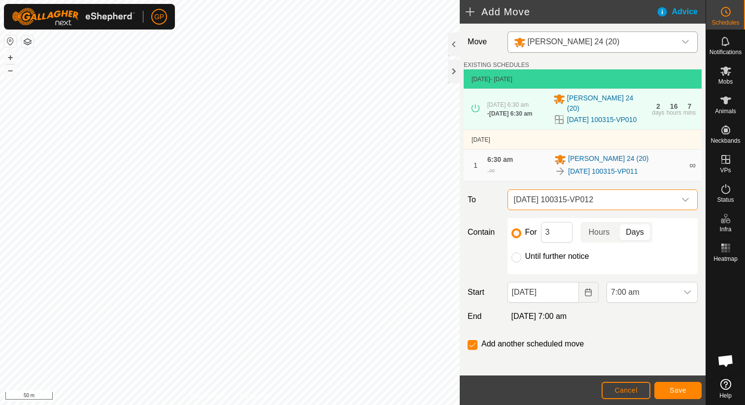
click at [545, 253] on label "Until further notice" at bounding box center [557, 257] width 64 height 8
click at [521, 253] on input "Until further notice" at bounding box center [516, 258] width 10 height 10
radio input "true"
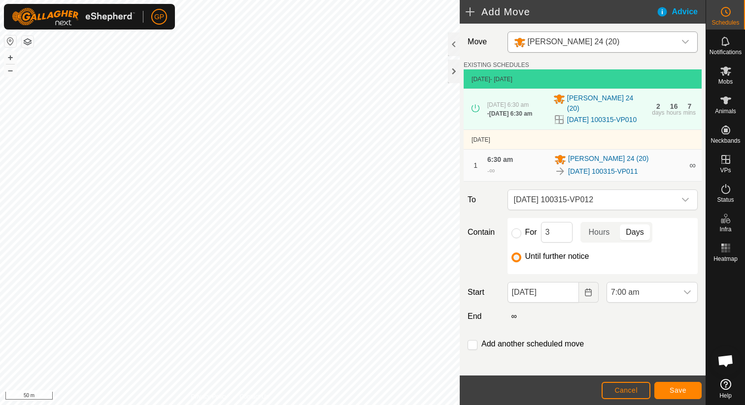
checkbox input "false"
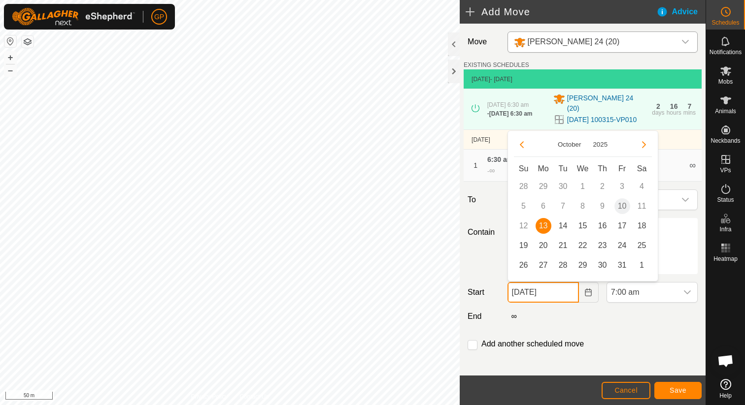
click at [547, 294] on input "[DATE]" at bounding box center [542, 292] width 71 height 21
click at [583, 226] on span "15" at bounding box center [583, 226] width 16 height 16
type input "[DATE]"
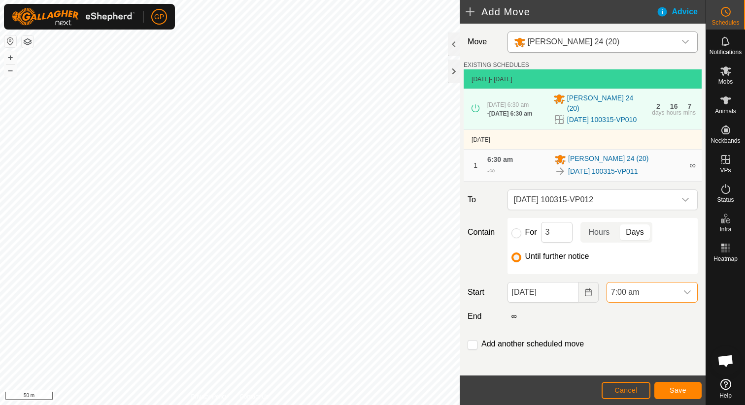
click at [624, 294] on span "7:00 am" at bounding box center [642, 293] width 70 height 20
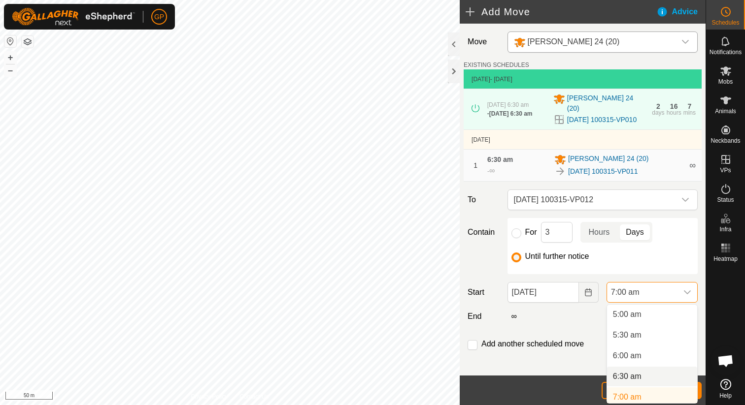
click at [620, 374] on li "6:30 am" at bounding box center [652, 377] width 90 height 20
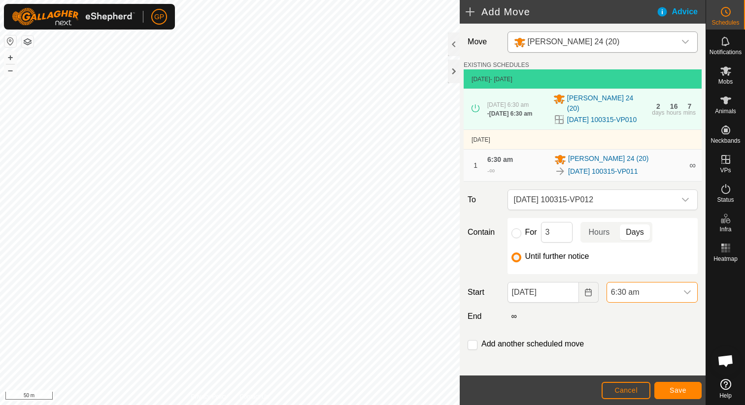
scroll to position [211, 0]
click at [671, 387] on span "Save" at bounding box center [678, 391] width 17 height 8
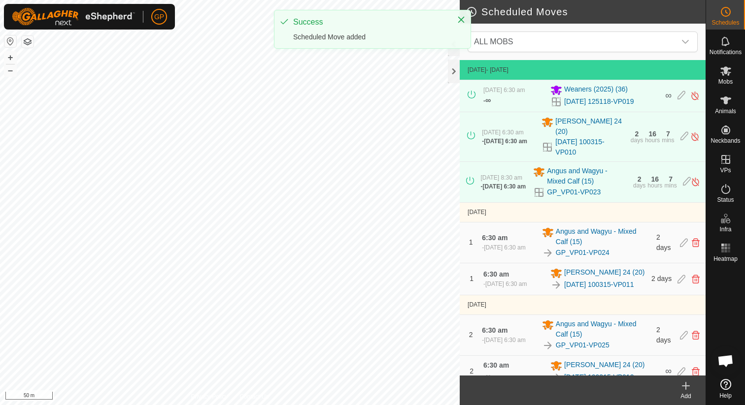
click at [689, 387] on icon at bounding box center [686, 386] width 12 height 12
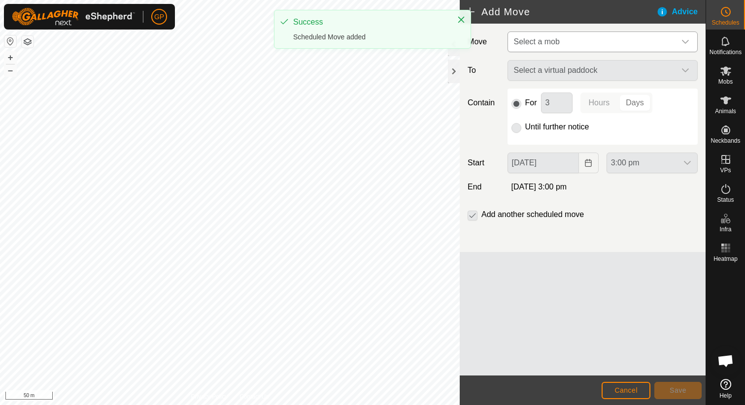
click at [555, 41] on span "Select a mob" at bounding box center [537, 41] width 46 height 8
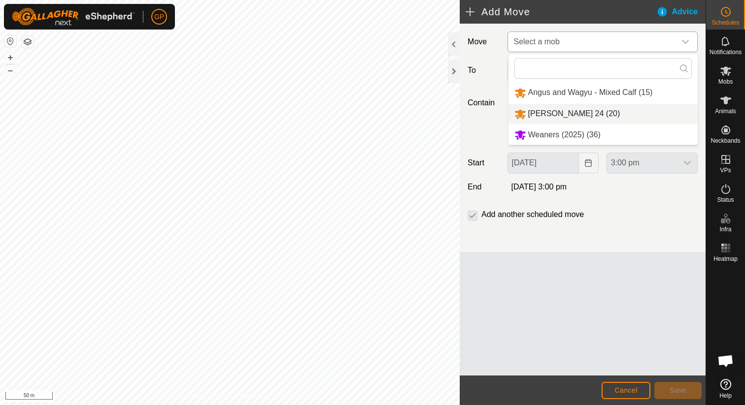
click at [541, 119] on li "[PERSON_NAME] 24 (20)" at bounding box center [602, 114] width 189 height 20
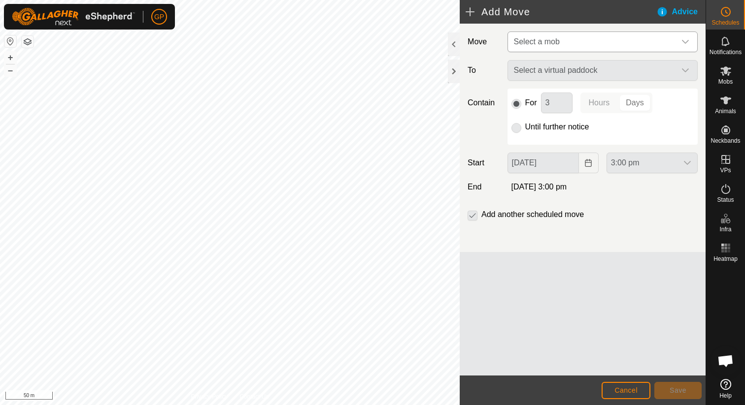
type input "[DATE]"
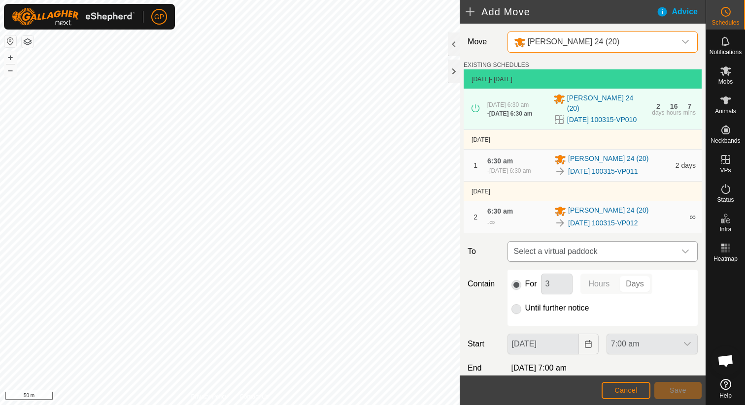
click at [560, 254] on span "Select a virtual paddock" at bounding box center [593, 252] width 166 height 20
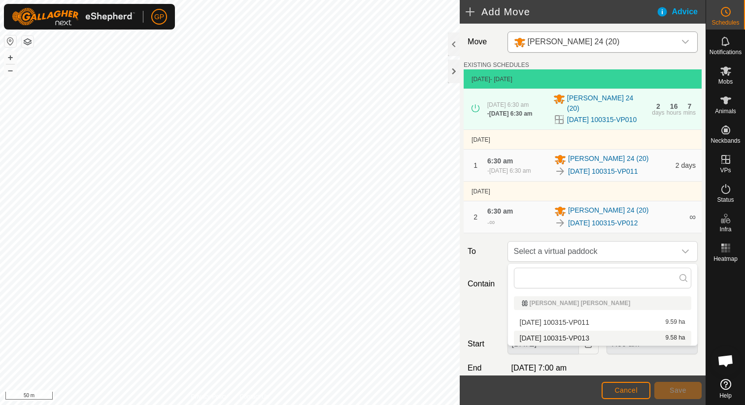
click at [556, 337] on li "[DATE] 100315-VP013 9.58 ha" at bounding box center [602, 338] width 177 height 15
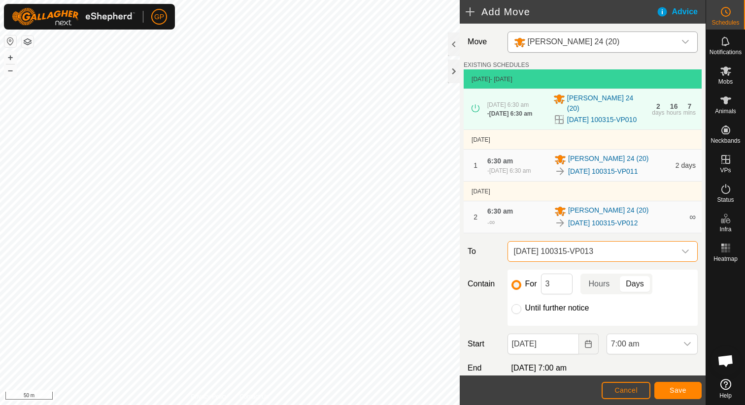
click at [532, 310] on label "Until further notice" at bounding box center [557, 308] width 64 height 8
click at [521, 310] on input "Until further notice" at bounding box center [516, 309] width 10 height 10
radio input "true"
checkbox input "false"
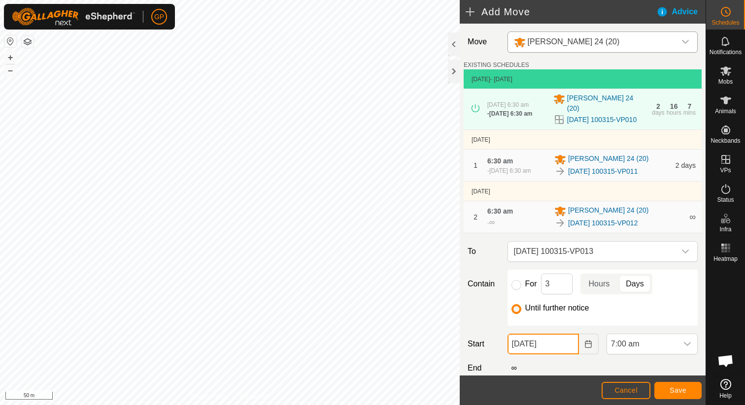
click at [551, 346] on input "[DATE]" at bounding box center [542, 344] width 71 height 21
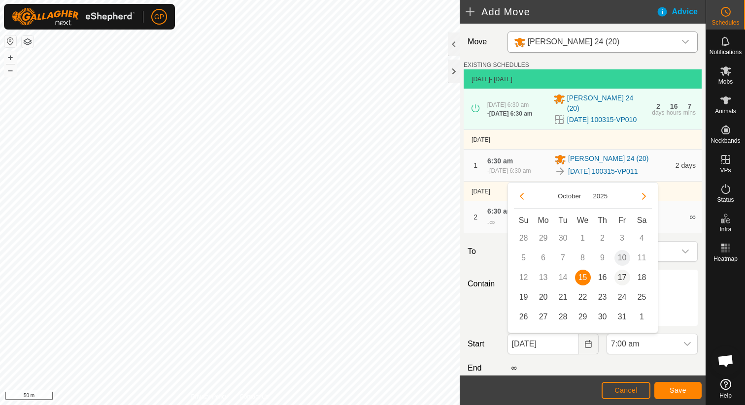
click at [618, 278] on span "17" at bounding box center [622, 278] width 16 height 16
type input "[DATE]"
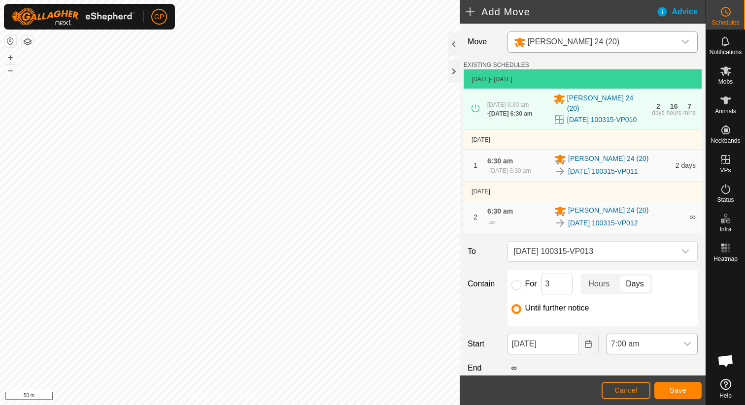
click at [627, 338] on span "7:00 am" at bounding box center [642, 345] width 70 height 20
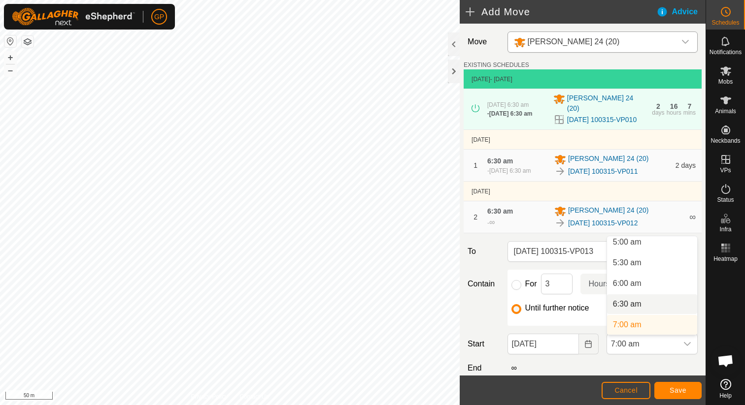
click at [638, 300] on li "6:30 am" at bounding box center [652, 305] width 90 height 20
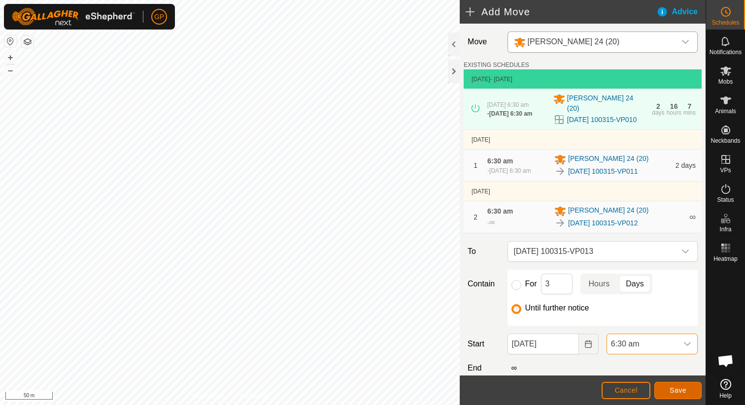
click at [666, 392] on button "Save" at bounding box center [677, 390] width 47 height 17
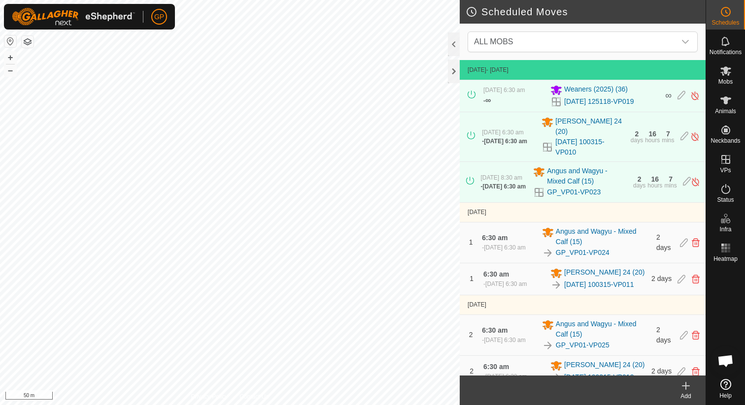
click at [349, 0] on html "GP Schedules Notifications Mobs Animals Neckbands VPs Status Infra Heatmap Help…" at bounding box center [372, 202] width 745 height 405
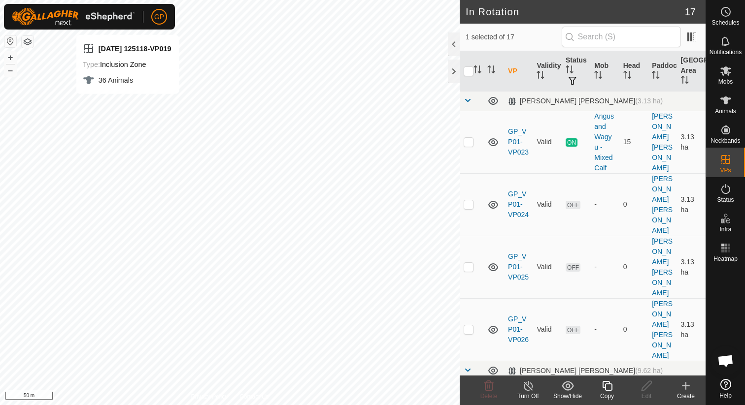
checkbox input "false"
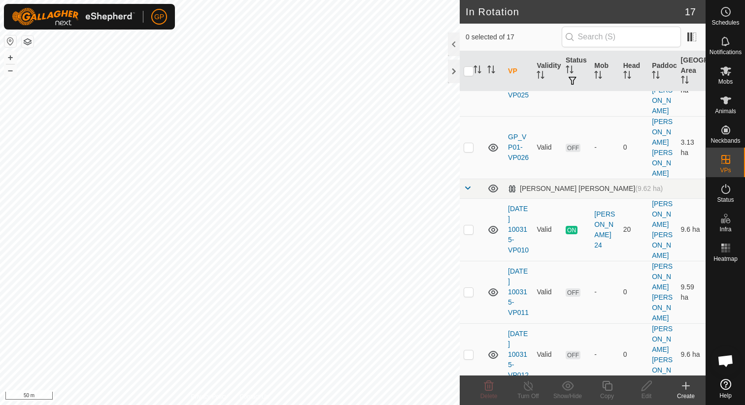
scroll to position [187, 0]
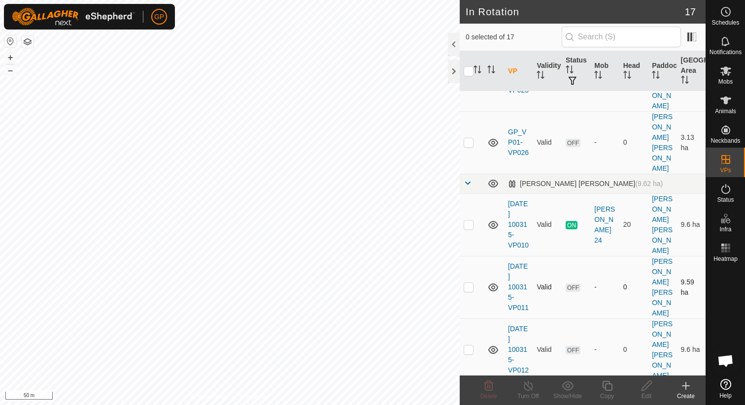
click at [470, 283] on p-checkbox at bounding box center [469, 287] width 10 height 8
checkbox input "true"
click at [468, 346] on p-checkbox at bounding box center [469, 350] width 10 height 8
checkbox input "true"
click at [470, 405] on p-checkbox at bounding box center [469, 412] width 10 height 8
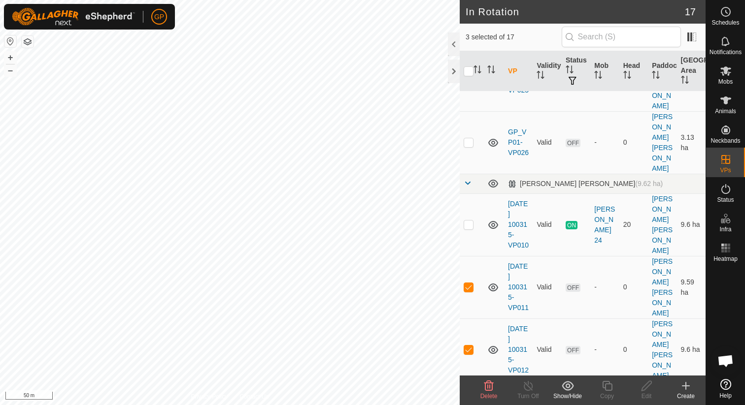
click at [470, 405] on p-checkbox at bounding box center [469, 412] width 10 height 8
checkbox input "false"
click at [470, 346] on p-checkbox at bounding box center [469, 350] width 10 height 8
checkbox input "false"
click at [470, 283] on p-checkbox at bounding box center [469, 287] width 10 height 8
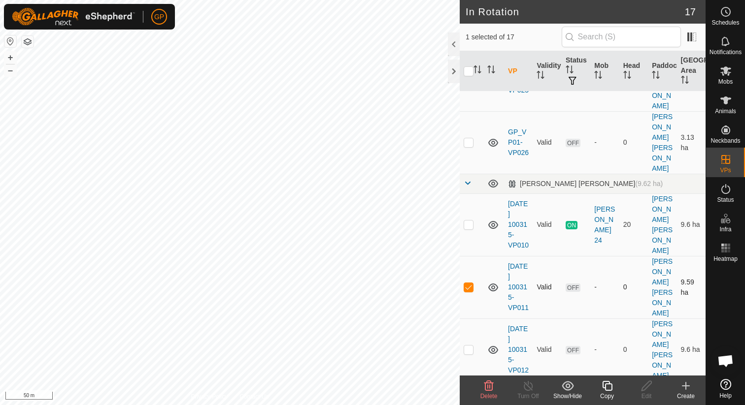
checkbox input "false"
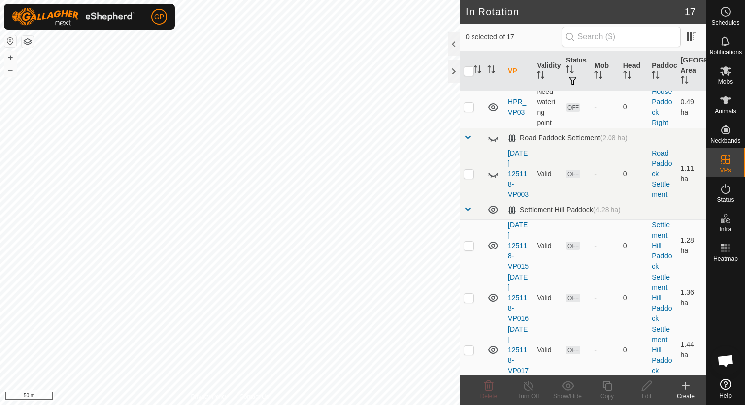
scroll to position [650, 0]
click at [470, 397] on p-checkbox at bounding box center [469, 401] width 10 height 8
checkbox input "true"
click at [470, 323] on td at bounding box center [472, 349] width 24 height 52
checkbox input "true"
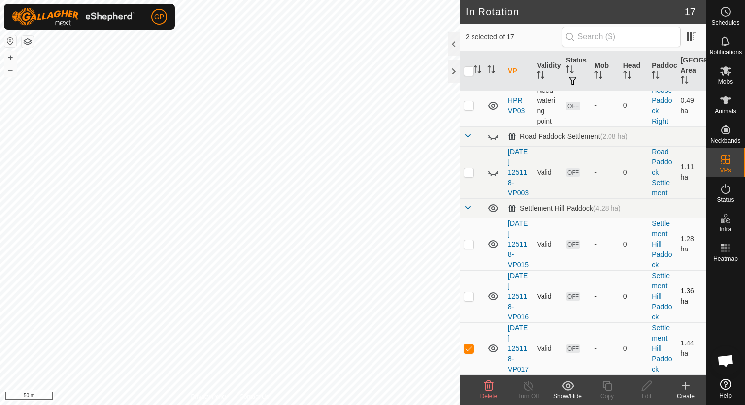
click at [470, 293] on p-checkbox at bounding box center [469, 297] width 10 height 8
checkbox input "true"
click at [470, 240] on p-checkbox at bounding box center [469, 244] width 10 height 8
click at [484, 378] on div "Delete" at bounding box center [488, 391] width 39 height 30
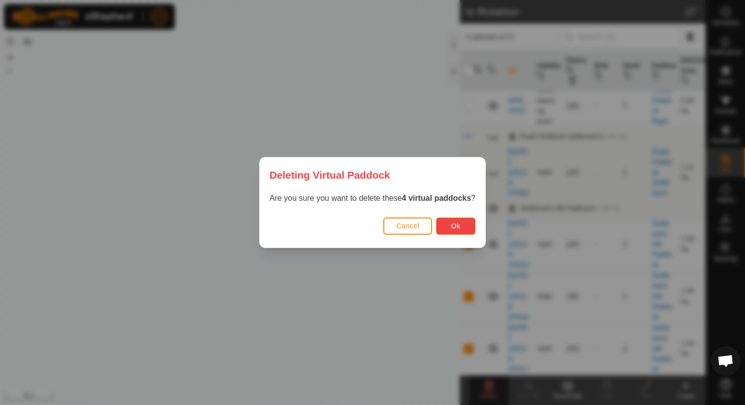
click at [467, 223] on button "Ok" at bounding box center [455, 226] width 39 height 17
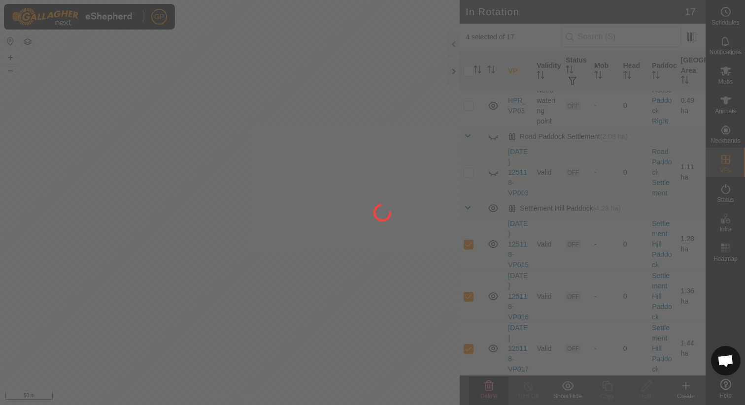
checkbox input "false"
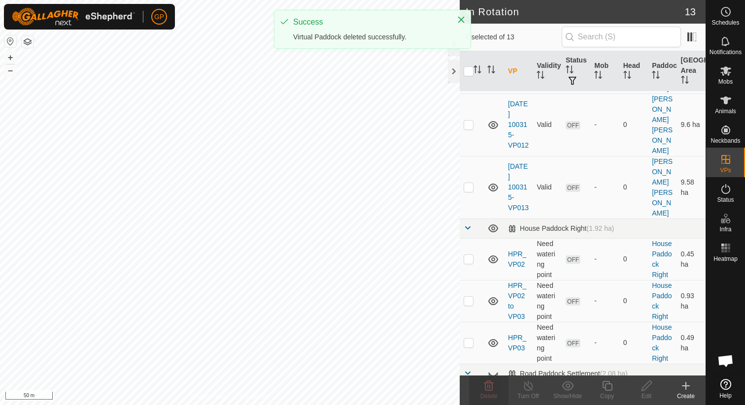
scroll to position [441, 0]
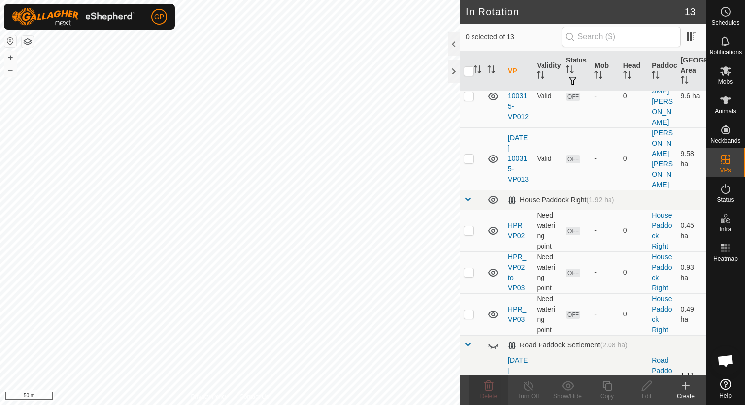
click at [495, 383] on icon at bounding box center [495, 384] width 1 height 2
click at [469, 377] on p-checkbox at bounding box center [469, 381] width 10 height 8
checkbox input "true"
click at [488, 387] on icon at bounding box center [488, 386] width 9 height 10
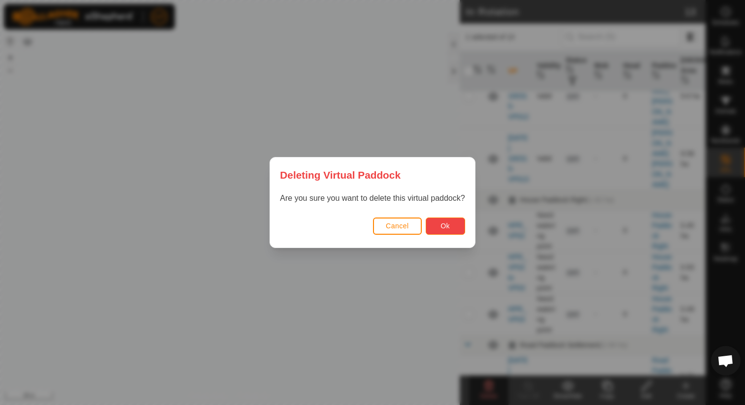
click at [444, 224] on span "Ok" at bounding box center [444, 226] width 9 height 8
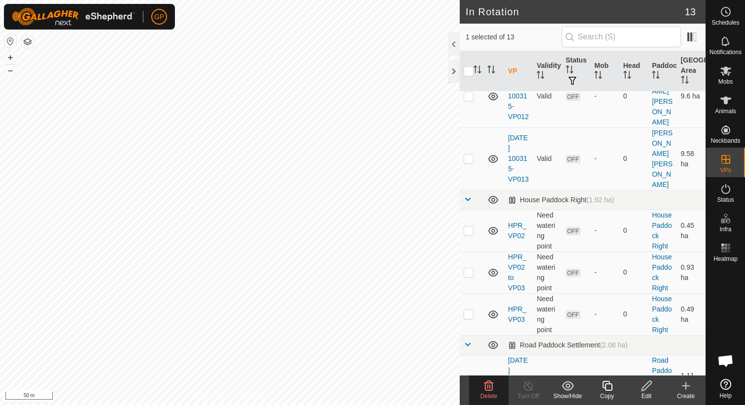
click at [486, 405] on div "Delete" at bounding box center [488, 391] width 39 height 30
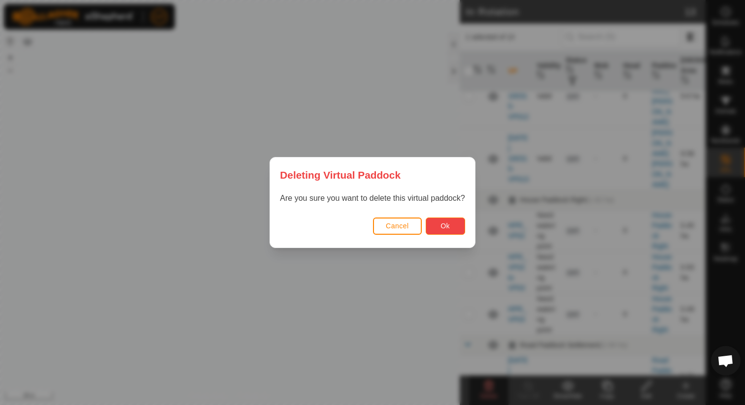
click at [451, 230] on button "Ok" at bounding box center [445, 226] width 39 height 17
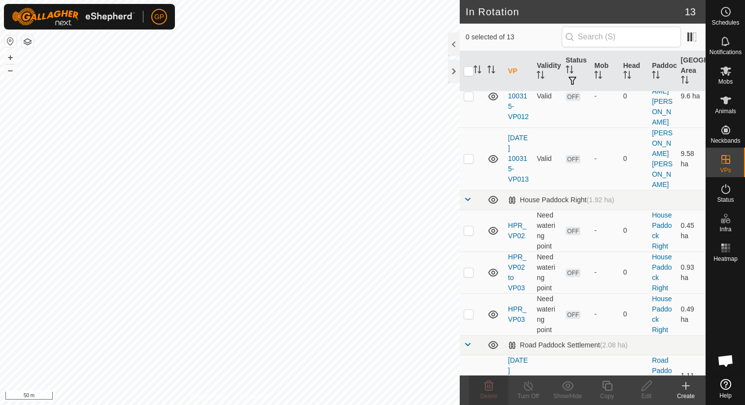
checkbox input "true"
click at [546, 355] on td "Valid" at bounding box center [547, 381] width 29 height 52
click at [523, 357] on link "[DATE] 125118-VP003" at bounding box center [518, 381] width 21 height 49
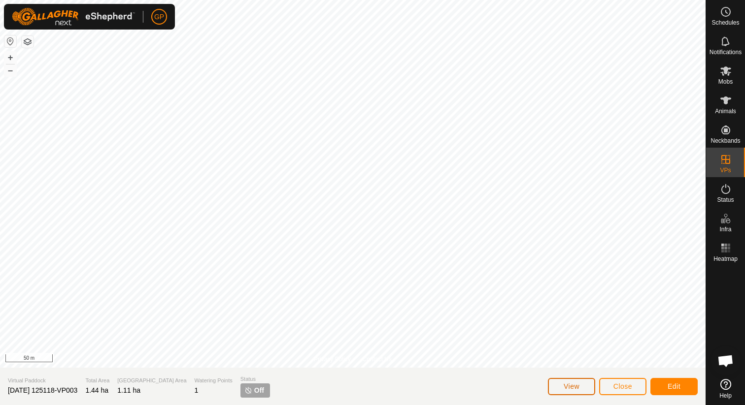
click at [566, 388] on span "View" at bounding box center [572, 387] width 16 height 8
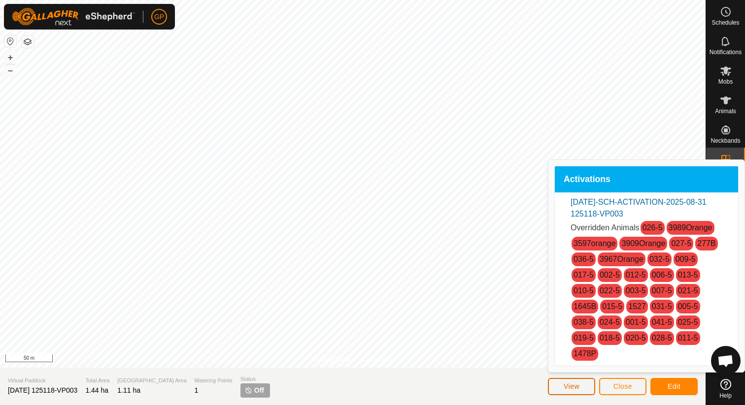
click at [583, 391] on button "View" at bounding box center [571, 386] width 47 height 17
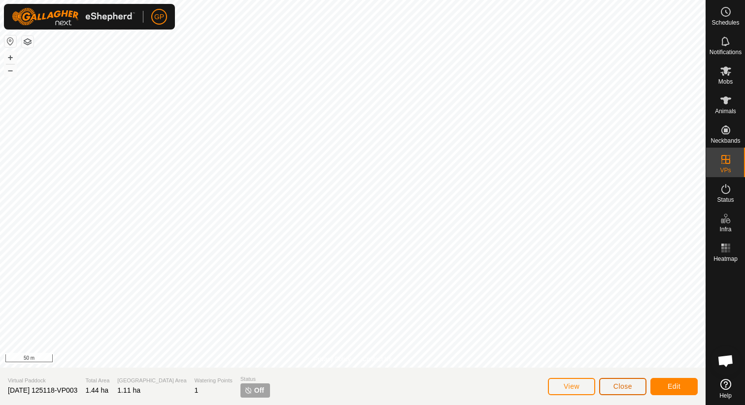
click at [608, 390] on button "Close" at bounding box center [622, 386] width 47 height 17
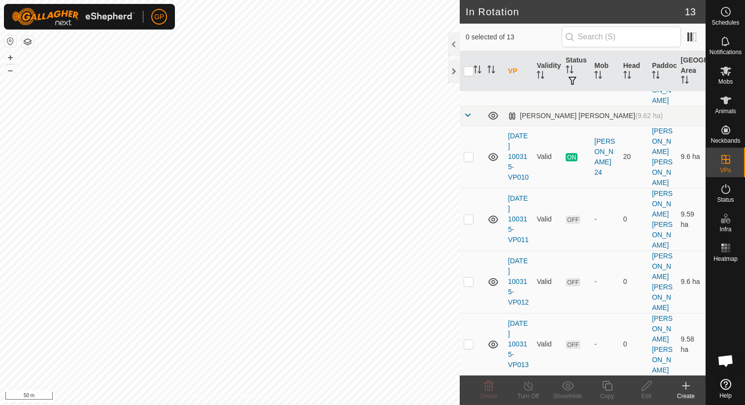
scroll to position [441, 0]
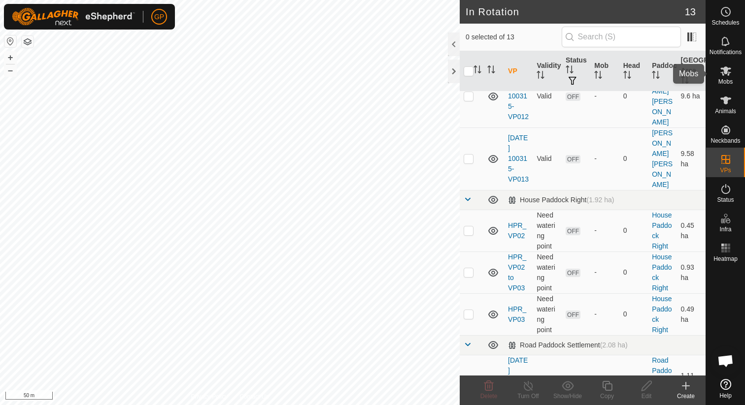
click at [721, 83] on span "Mobs" at bounding box center [725, 82] width 14 height 6
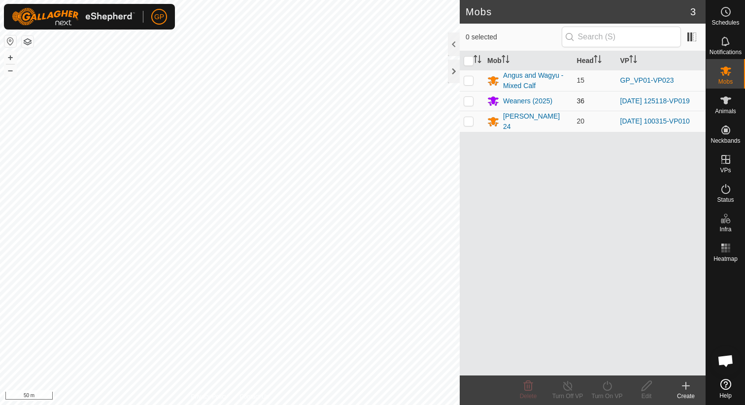
click at [475, 102] on td at bounding box center [472, 101] width 24 height 20
checkbox input "true"
click at [606, 384] on icon at bounding box center [607, 386] width 12 height 12
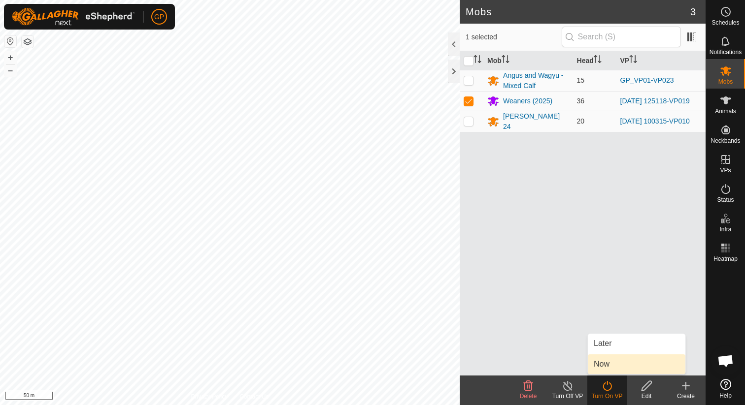
click at [607, 367] on link "Now" at bounding box center [637, 365] width 98 height 20
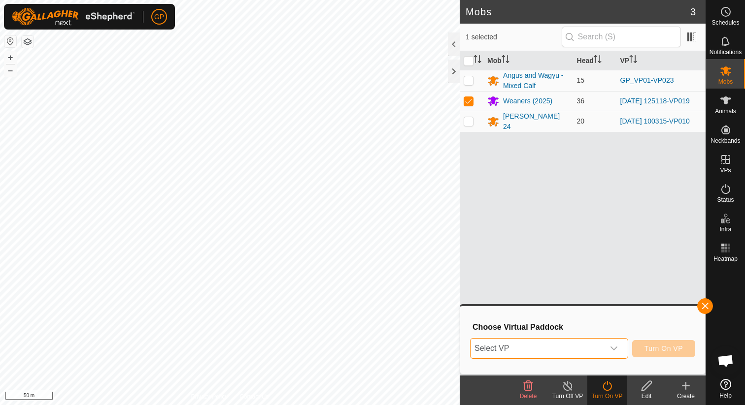
click at [585, 347] on span "Select VP" at bounding box center [538, 349] width 134 height 20
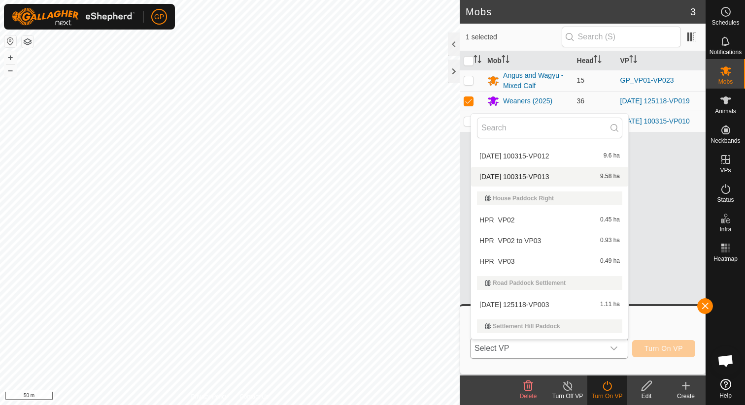
scroll to position [184, 0]
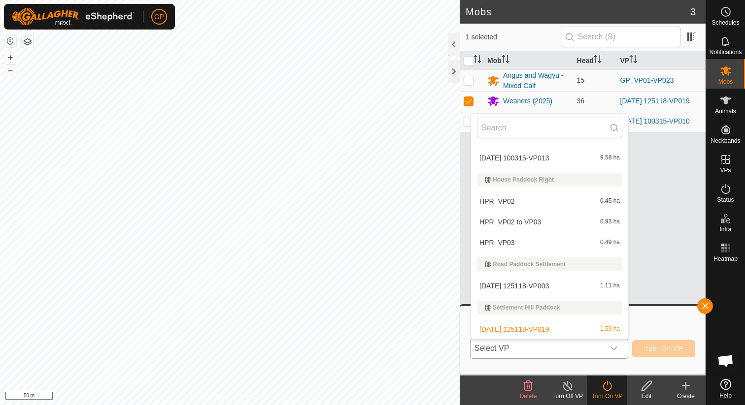
click at [563, 329] on li "[DATE] 125118-VP019 1.59 ha" at bounding box center [549, 330] width 157 height 20
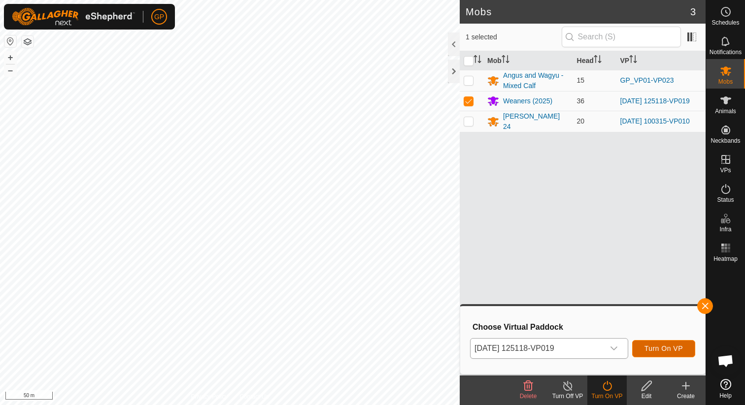
click at [647, 345] on span "Turn On VP" at bounding box center [663, 349] width 38 height 8
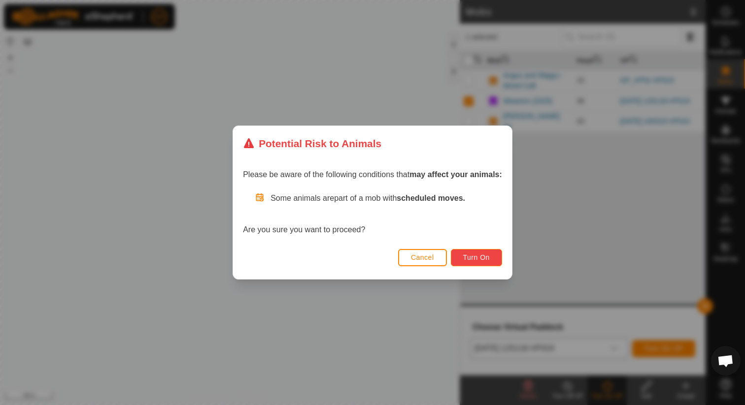
click at [459, 253] on button "Turn On" at bounding box center [476, 257] width 51 height 17
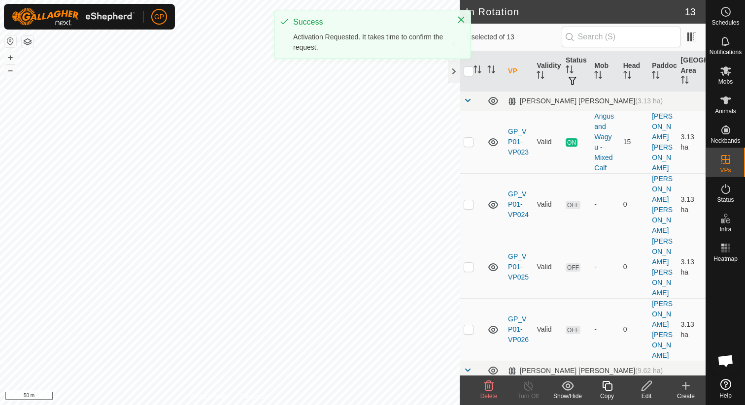
click at [490, 385] on icon at bounding box center [488, 386] width 9 height 10
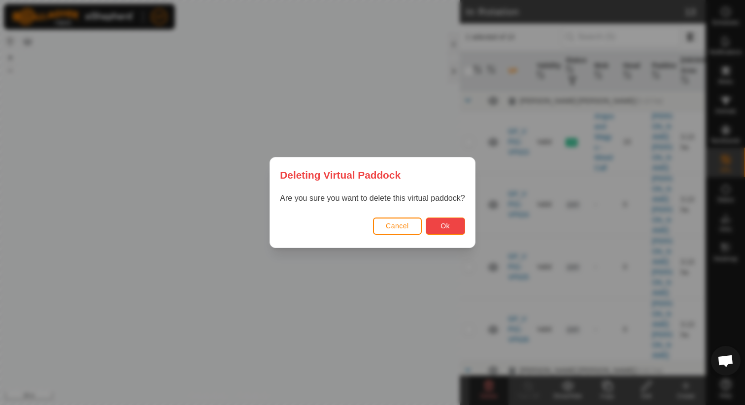
click at [456, 230] on button "Ok" at bounding box center [445, 226] width 39 height 17
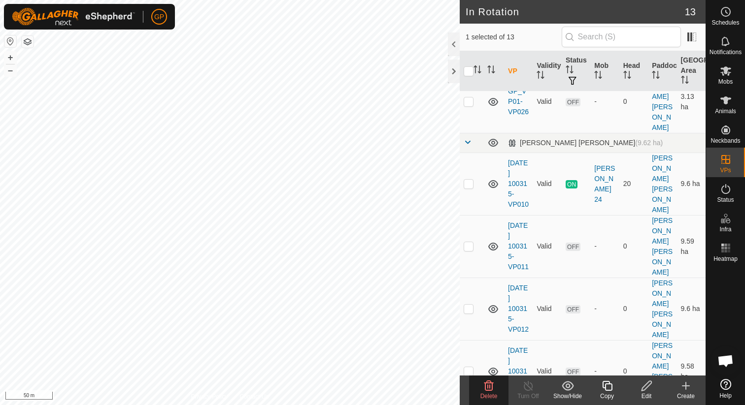
scroll to position [441, 0]
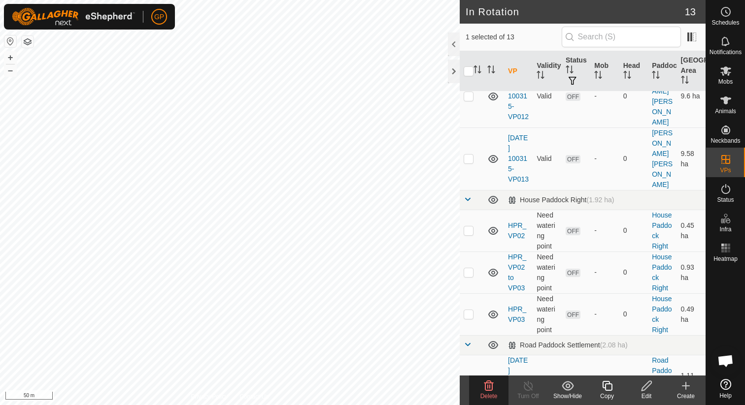
click at [643, 394] on div "Edit" at bounding box center [646, 396] width 39 height 9
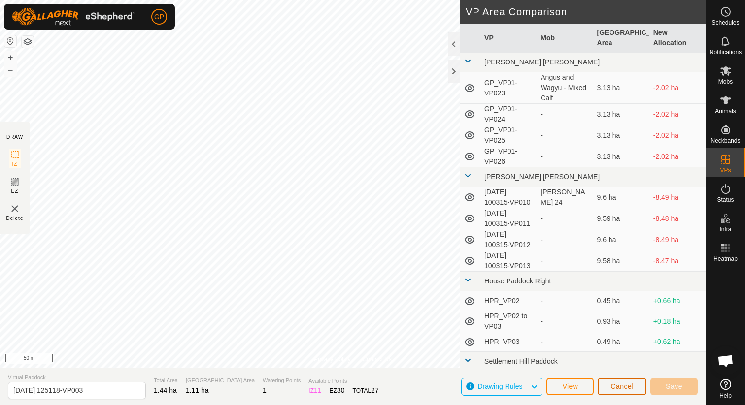
click at [632, 388] on span "Cancel" at bounding box center [621, 387] width 23 height 8
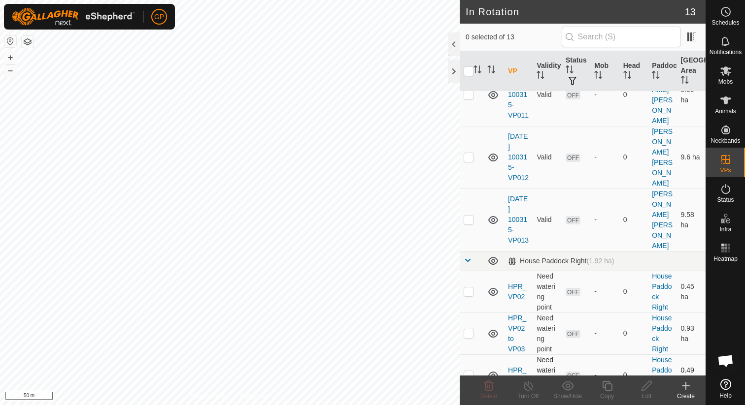
scroll to position [441, 0]
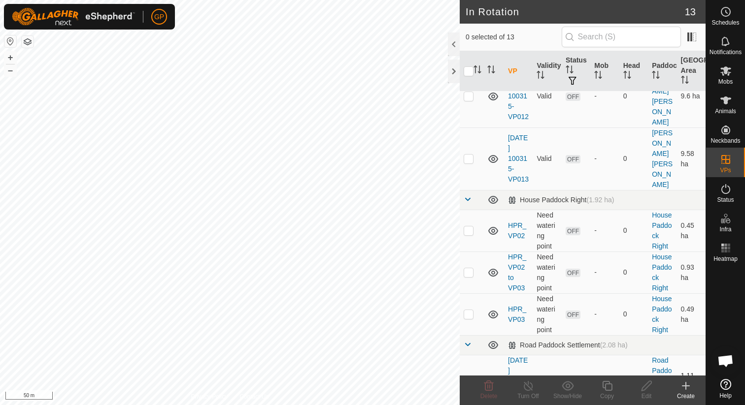
click at [489, 375] on icon at bounding box center [493, 381] width 12 height 12
click at [495, 344] on icon at bounding box center [493, 346] width 10 height 4
click at [495, 339] on icon at bounding box center [493, 345] width 12 height 12
click at [495, 344] on icon at bounding box center [493, 346] width 10 height 4
checkbox input "true"
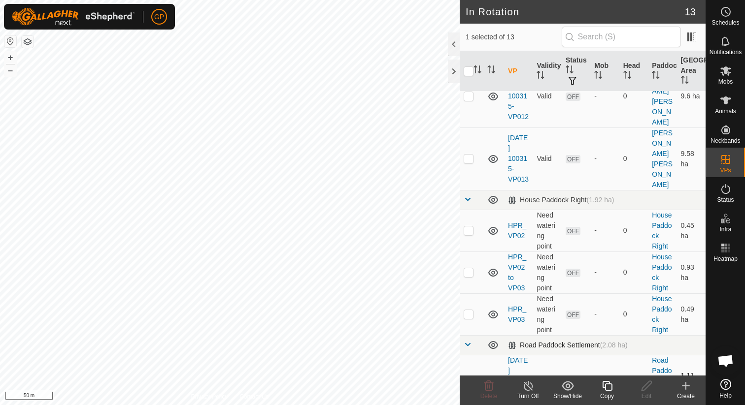
click at [607, 387] on icon at bounding box center [607, 386] width 12 height 12
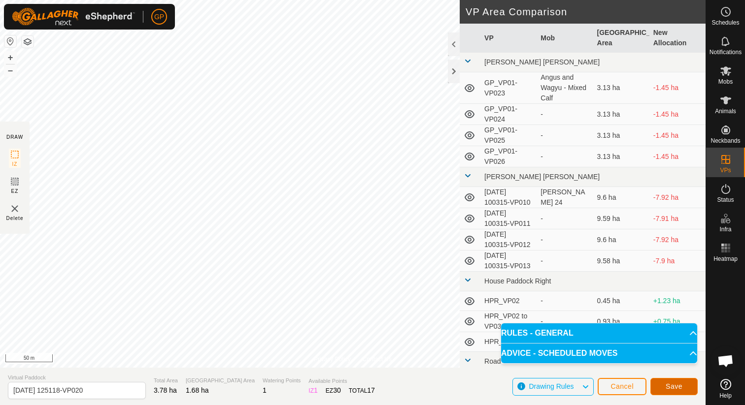
click at [675, 387] on span "Save" at bounding box center [674, 387] width 17 height 8
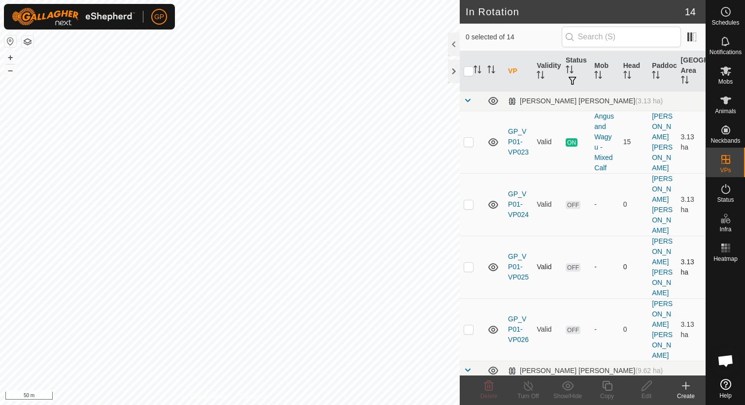
checkbox input "true"
click at [488, 385] on icon at bounding box center [488, 386] width 9 height 10
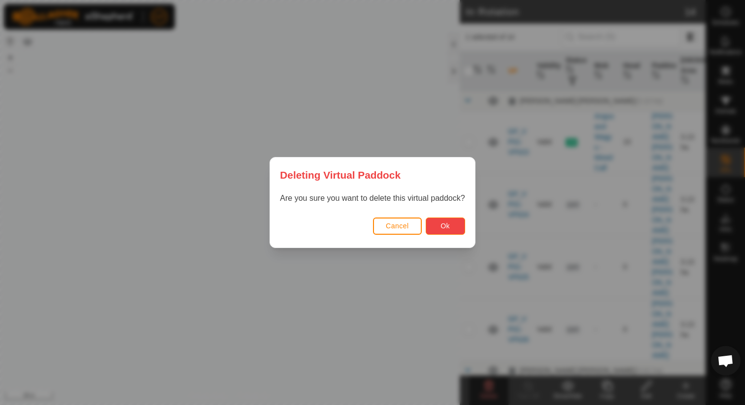
click at [439, 227] on button "Ok" at bounding box center [445, 226] width 39 height 17
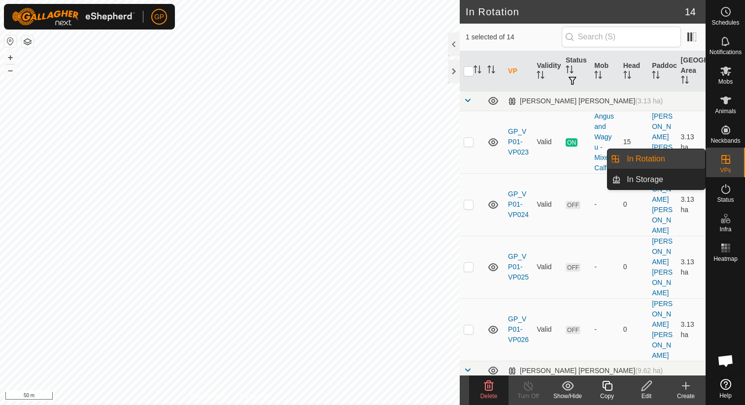
click at [680, 175] on link "In Storage" at bounding box center [663, 180] width 84 height 20
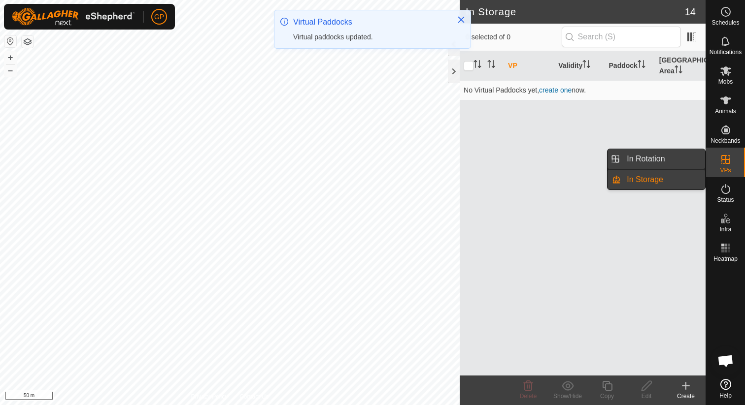
click at [682, 162] on link "In Rotation" at bounding box center [663, 159] width 84 height 20
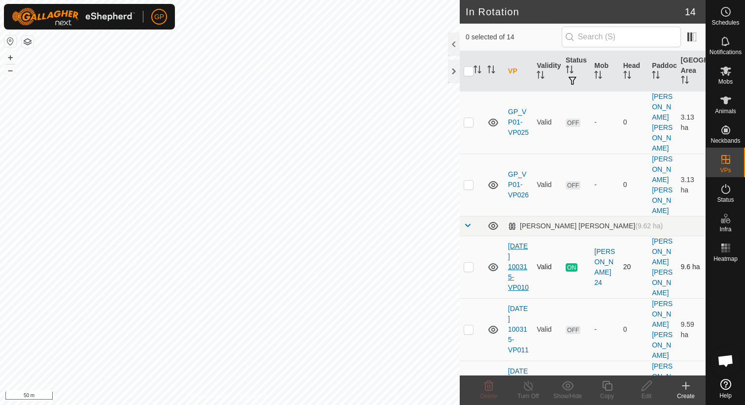
scroll to position [493, 0]
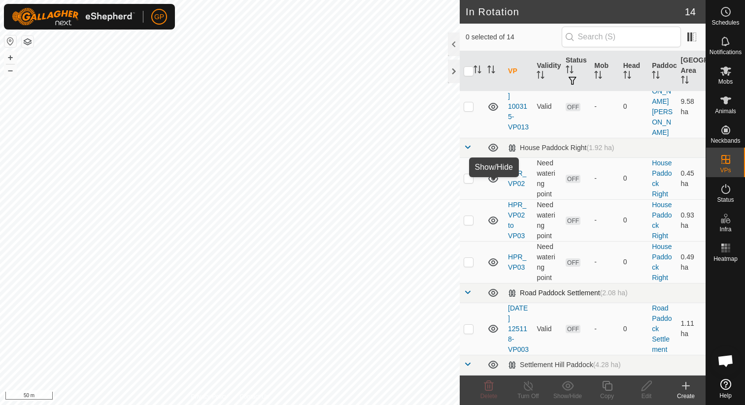
click at [492, 287] on icon at bounding box center [493, 293] width 12 height 12
checkbox input "true"
click at [604, 391] on icon at bounding box center [607, 386] width 12 height 12
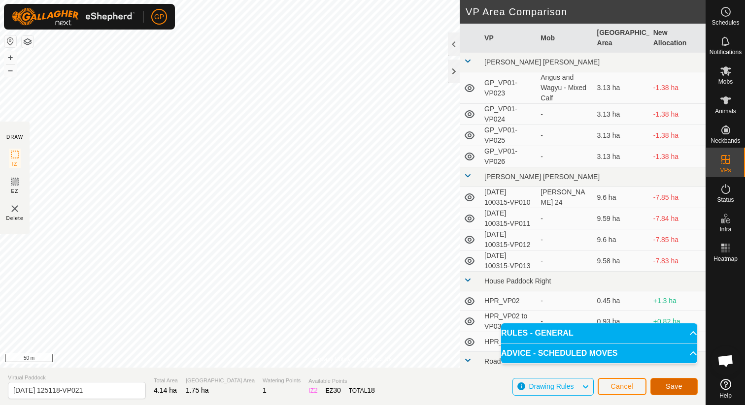
click at [677, 384] on span "Save" at bounding box center [674, 387] width 17 height 8
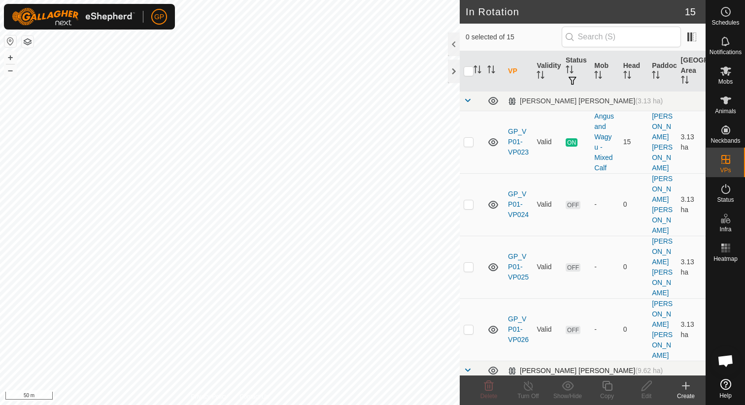
checkbox input "true"
click at [605, 392] on div "Copy" at bounding box center [606, 396] width 39 height 9
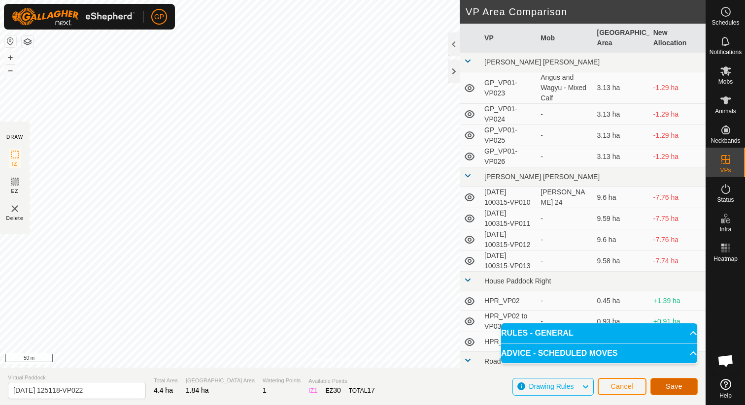
click at [666, 384] on span "Save" at bounding box center [674, 387] width 17 height 8
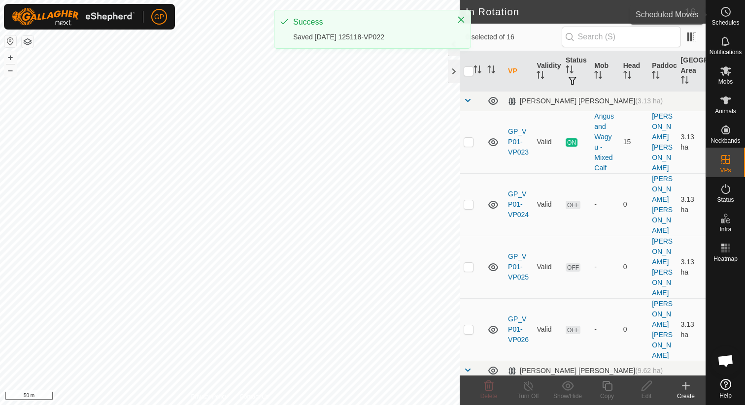
click at [729, 27] on div "Schedules" at bounding box center [725, 15] width 39 height 30
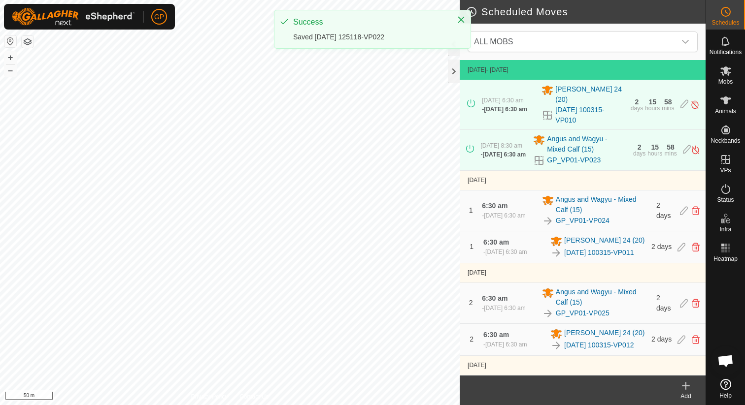
click at [689, 390] on icon at bounding box center [686, 386] width 12 height 12
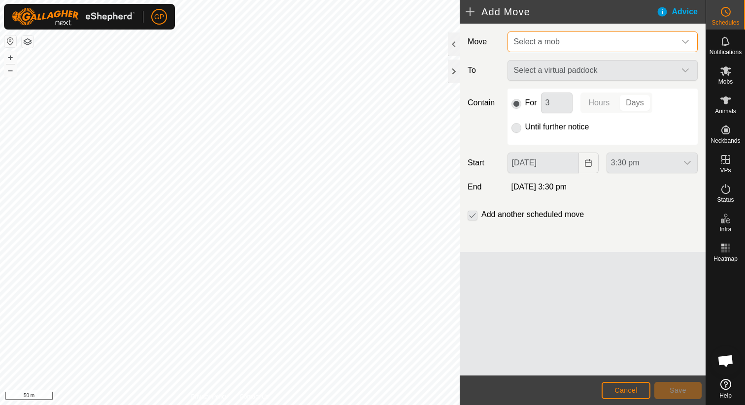
click at [568, 47] on span "Select a mob" at bounding box center [593, 42] width 166 height 20
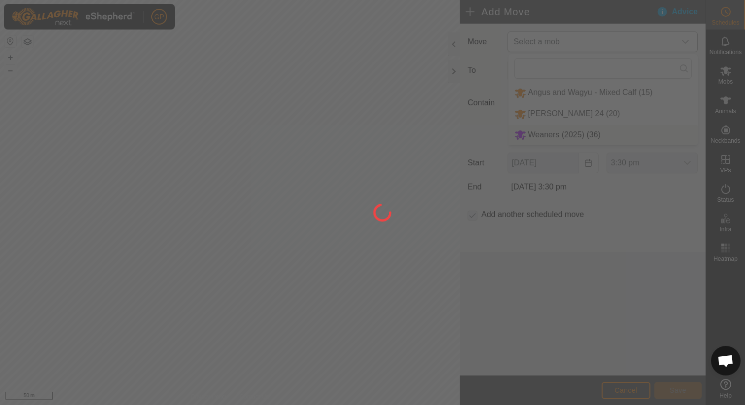
click at [554, 129] on div at bounding box center [372, 202] width 745 height 405
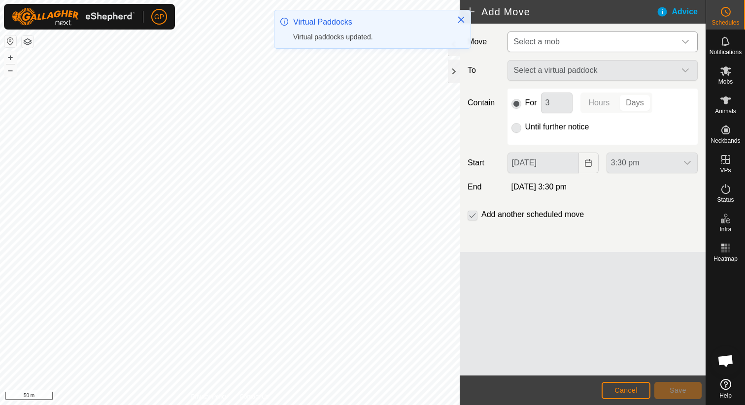
click at [560, 39] on span "Select a mob" at bounding box center [593, 42] width 166 height 20
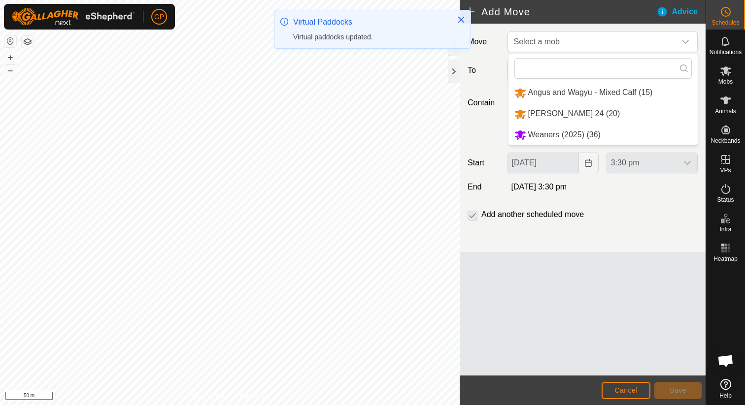
click at [553, 130] on li "Weaners (2025) (36)" at bounding box center [602, 135] width 189 height 20
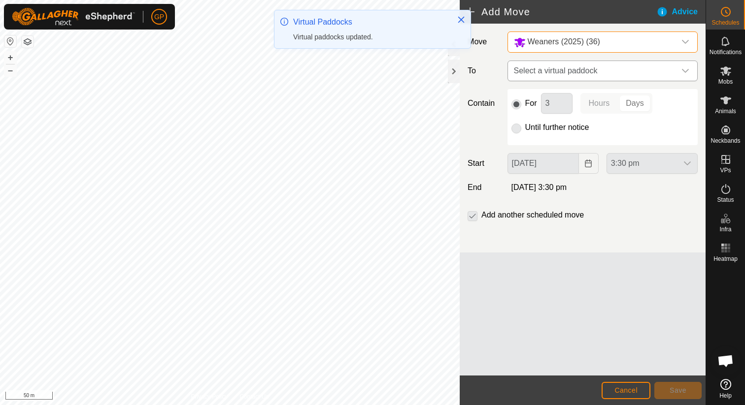
click at [548, 73] on span "Select a virtual paddock" at bounding box center [593, 71] width 166 height 20
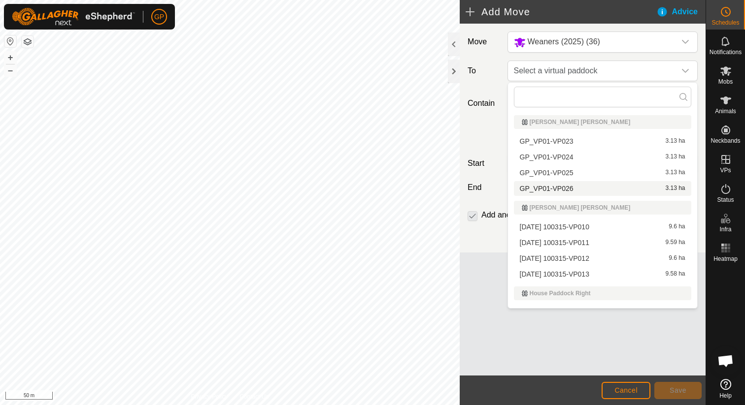
scroll to position [168, 0]
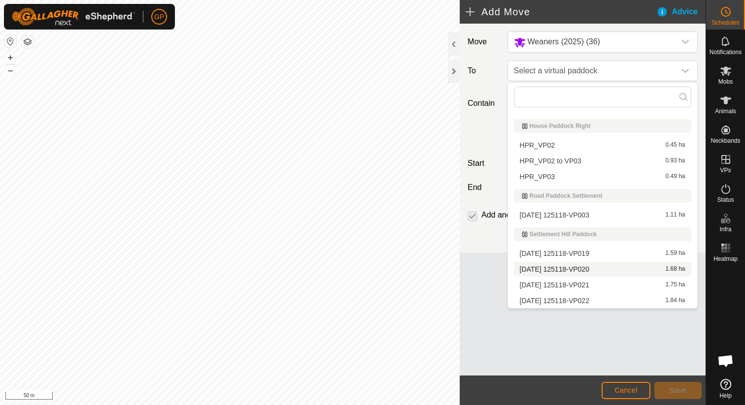
click at [554, 270] on li "[DATE] 125118-VP020 1.68 ha" at bounding box center [602, 269] width 177 height 15
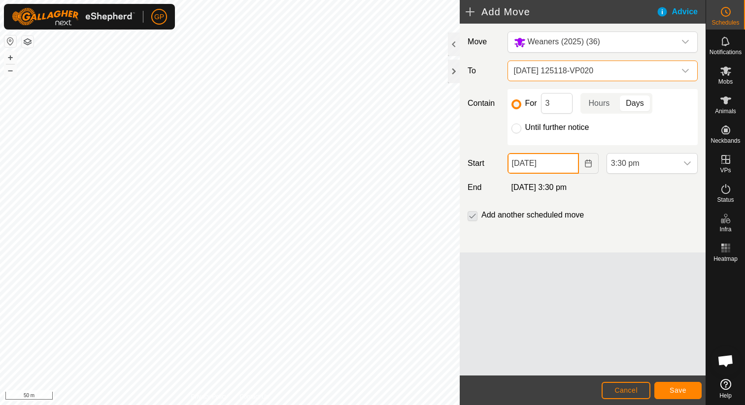
click at [552, 161] on input "[DATE]" at bounding box center [542, 163] width 71 height 21
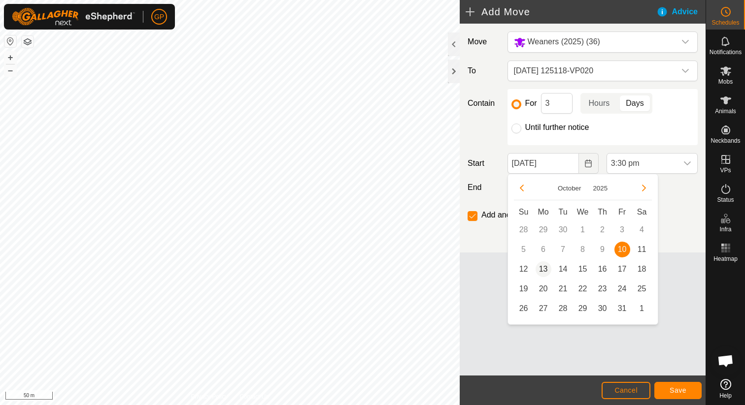
click at [544, 269] on span "13" at bounding box center [544, 270] width 16 height 16
type input "[DATE]"
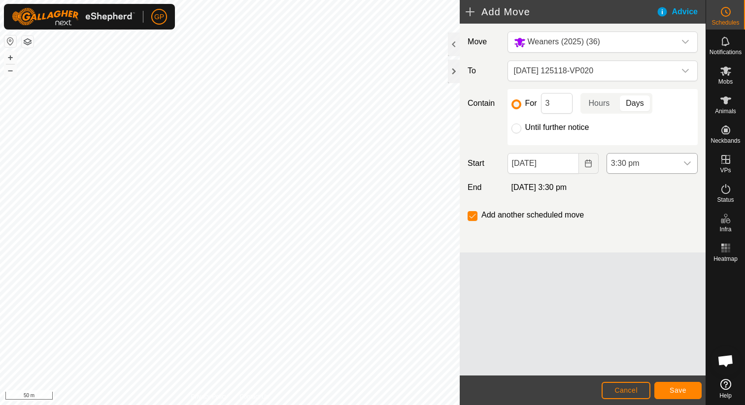
click at [632, 164] on span "3:30 pm" at bounding box center [642, 164] width 70 height 20
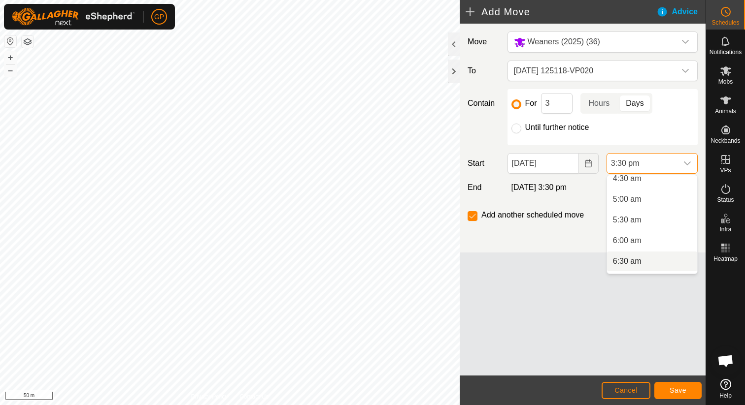
click at [625, 258] on li "6:30 am" at bounding box center [652, 262] width 90 height 20
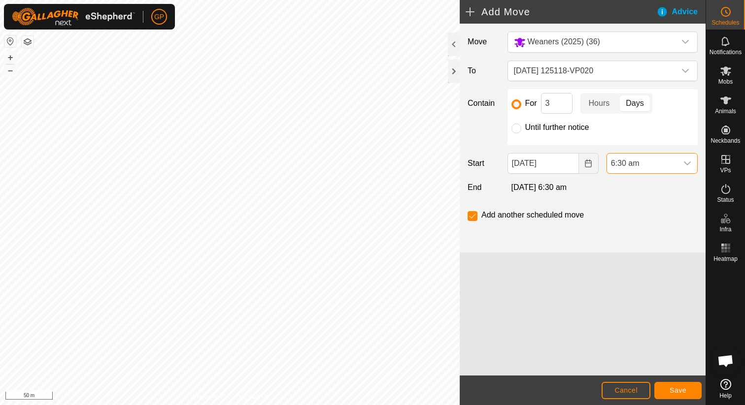
scroll to position [563, 0]
click at [538, 129] on label "Until further notice" at bounding box center [557, 128] width 64 height 8
click at [521, 129] on input "Until further notice" at bounding box center [516, 129] width 10 height 10
radio input "true"
checkbox input "false"
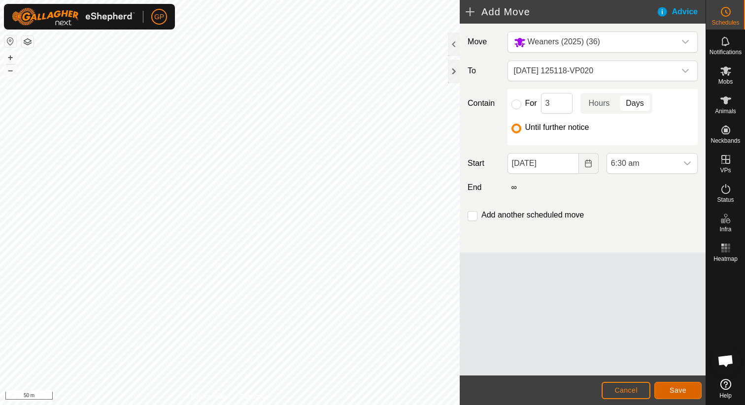
click at [688, 392] on button "Save" at bounding box center [677, 390] width 47 height 17
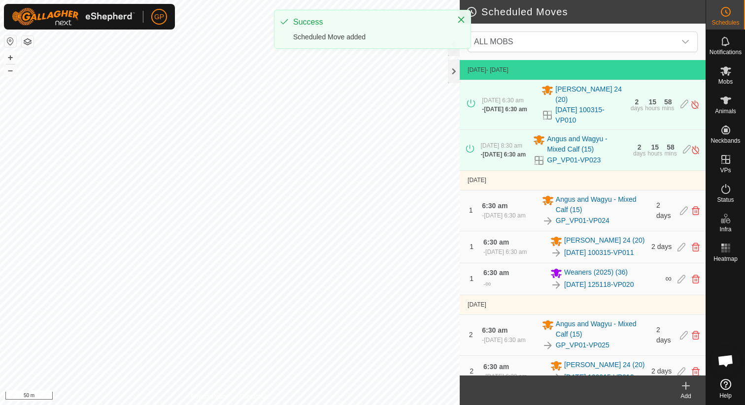
click at [684, 391] on icon at bounding box center [686, 386] width 12 height 12
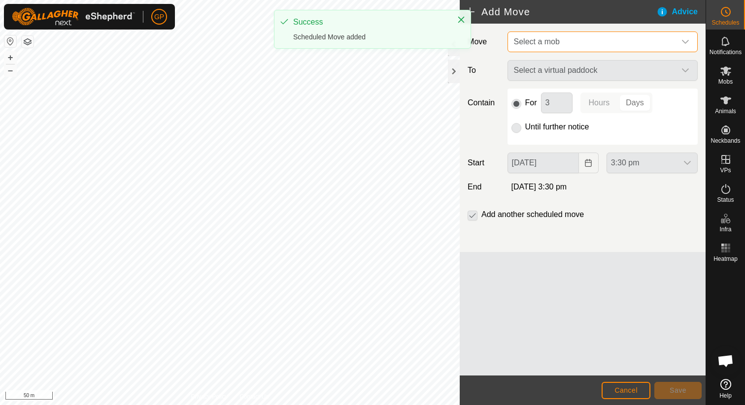
click at [587, 46] on span "Select a mob" at bounding box center [593, 42] width 166 height 20
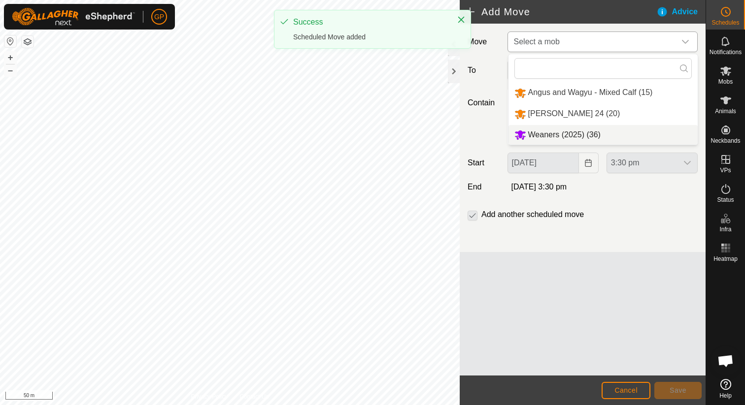
click at [586, 128] on li "Weaners (2025) (36)" at bounding box center [602, 135] width 189 height 20
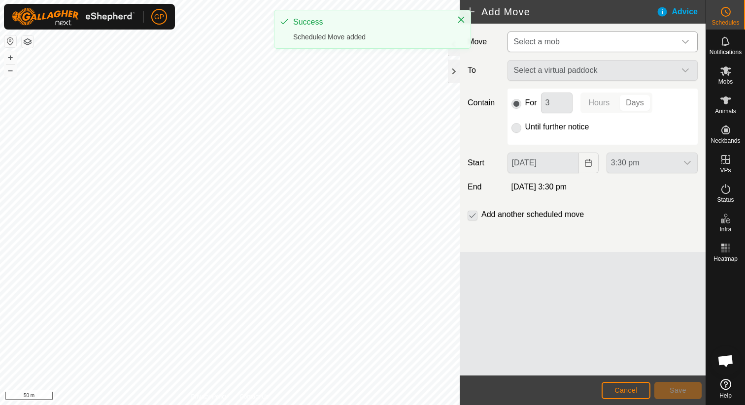
type input "[DATE]"
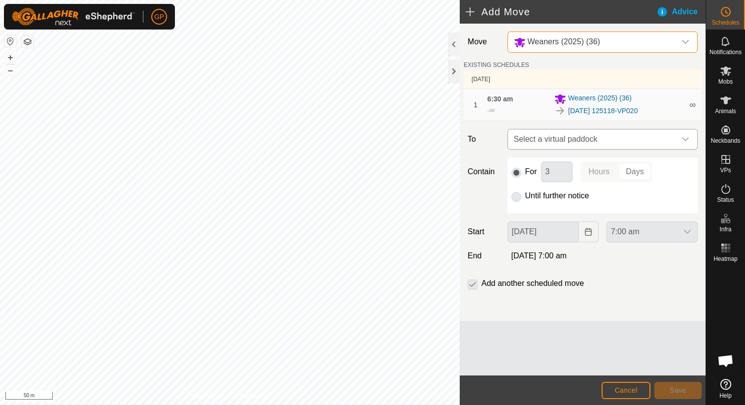
click at [585, 130] on span "Select a virtual paddock" at bounding box center [593, 140] width 166 height 20
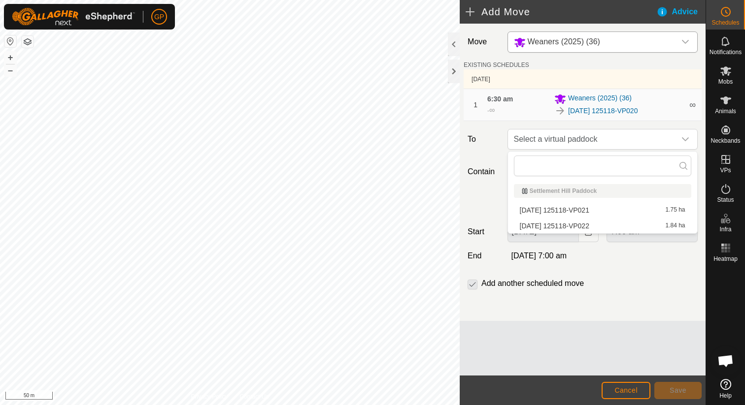
click at [579, 211] on li "[DATE] 125118-VP021 1.75 ha" at bounding box center [602, 210] width 177 height 15
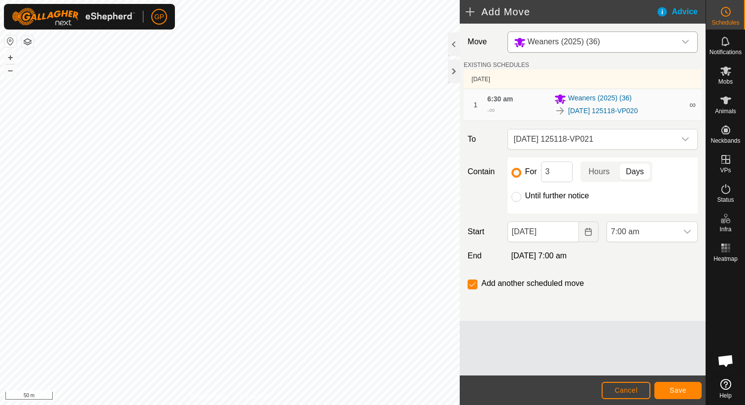
click at [557, 199] on label "Until further notice" at bounding box center [557, 196] width 64 height 8
click at [521, 199] on input "Until further notice" at bounding box center [516, 197] width 10 height 10
radio input "true"
checkbox input "false"
click at [558, 227] on input "[DATE]" at bounding box center [542, 232] width 71 height 21
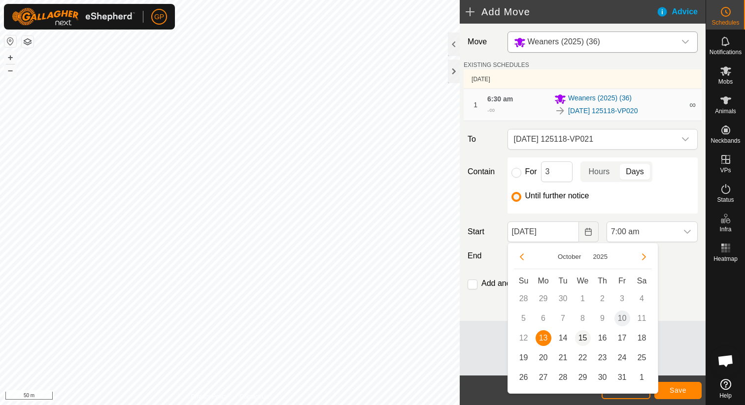
click at [582, 336] on span "15" at bounding box center [583, 339] width 16 height 16
type input "[DATE]"
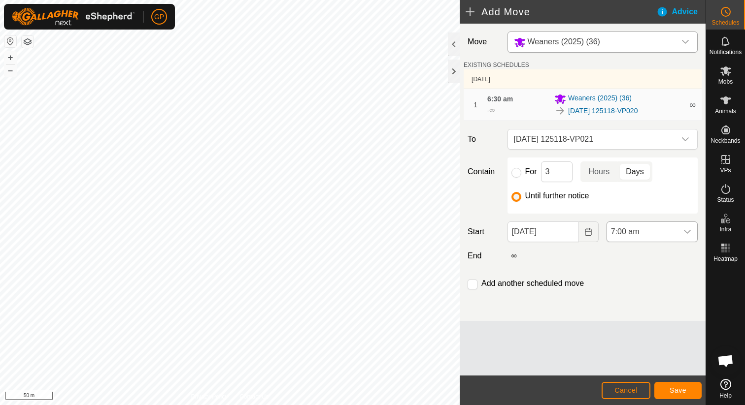
click at [634, 235] on span "7:00 am" at bounding box center [642, 232] width 70 height 20
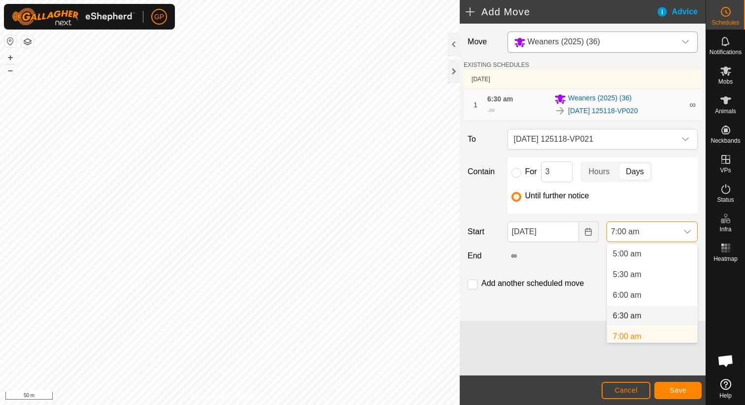
click at [635, 317] on li "6:30 am" at bounding box center [652, 316] width 90 height 20
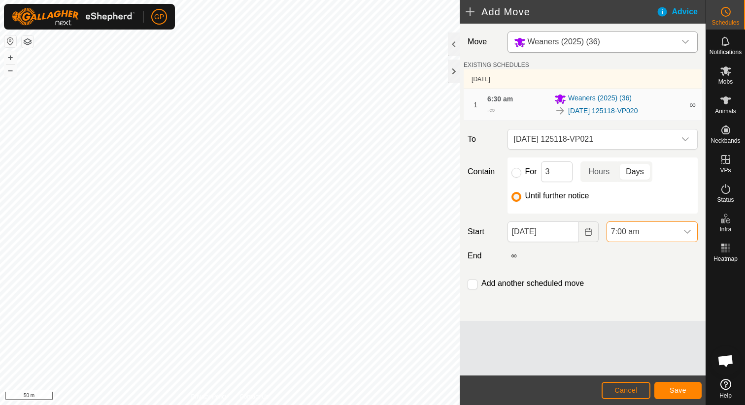
scroll to position [211, 0]
click at [673, 393] on span "Save" at bounding box center [678, 391] width 17 height 8
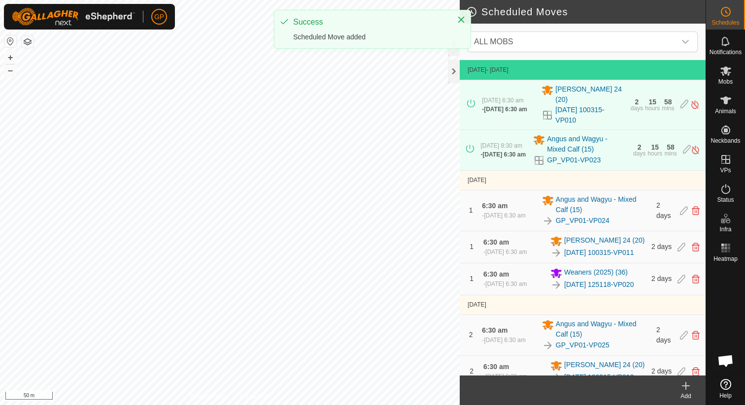
click at [687, 386] on icon at bounding box center [685, 386] width 7 height 0
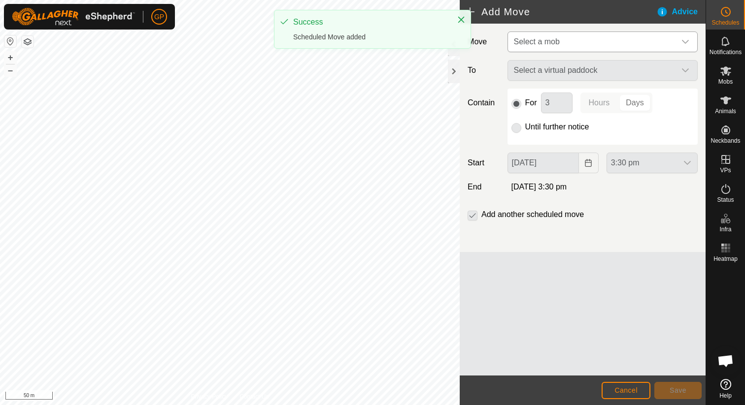
click at [561, 50] on span "Select a mob" at bounding box center [593, 42] width 166 height 20
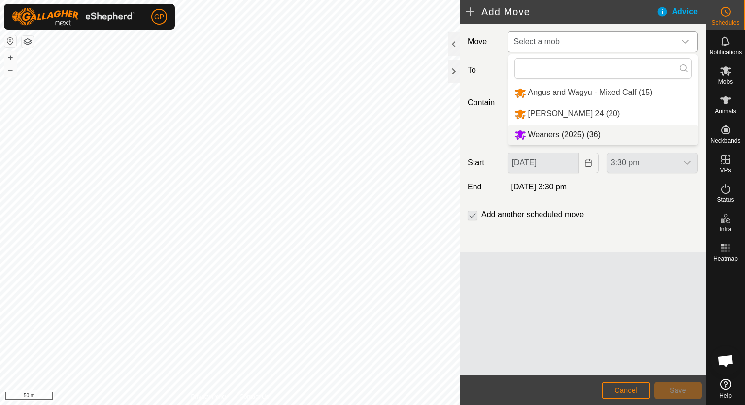
click at [546, 140] on li "Weaners (2025) (36)" at bounding box center [602, 135] width 189 height 20
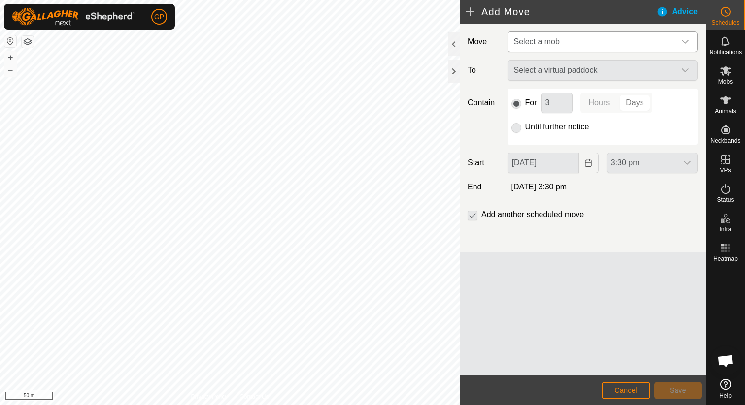
type input "[DATE]"
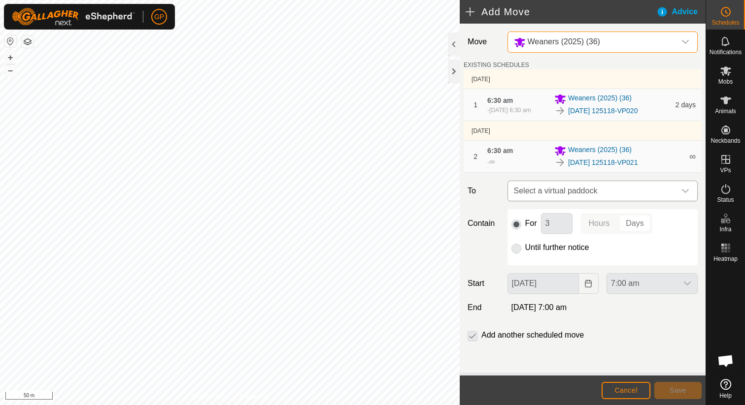
click at [562, 184] on span "Select a virtual paddock" at bounding box center [593, 191] width 166 height 20
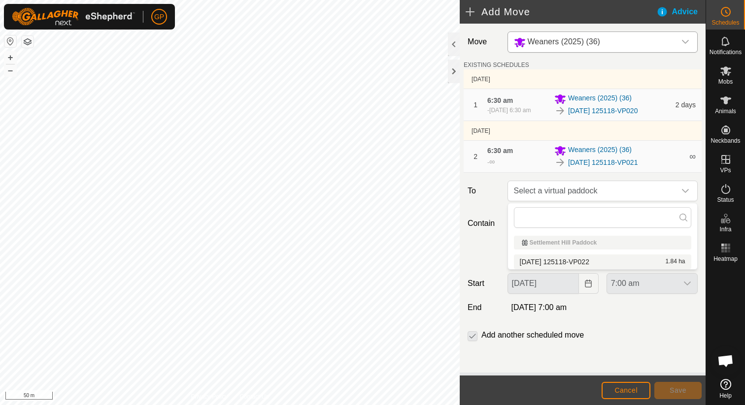
click at [557, 261] on li "[DATE] 125118-VP022 1.84 ha" at bounding box center [602, 262] width 177 height 15
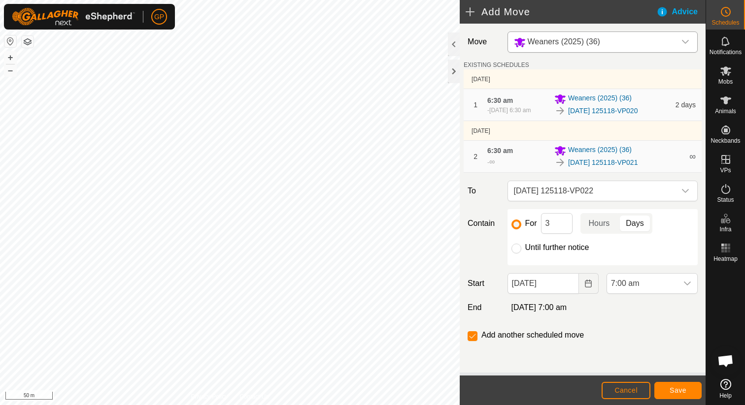
click at [547, 251] on label "Until further notice" at bounding box center [557, 248] width 64 height 8
click at [521, 251] on input "Until further notice" at bounding box center [516, 249] width 10 height 10
radio input "true"
checkbox input "false"
click at [552, 284] on input "[DATE]" at bounding box center [542, 283] width 71 height 21
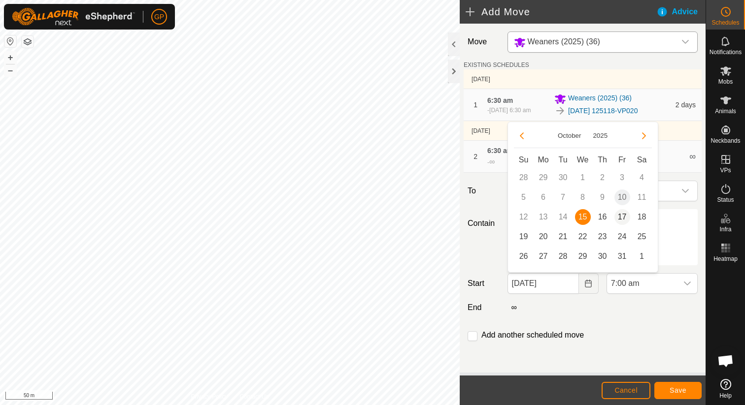
click at [619, 218] on span "17" at bounding box center [622, 217] width 16 height 16
type input "[DATE]"
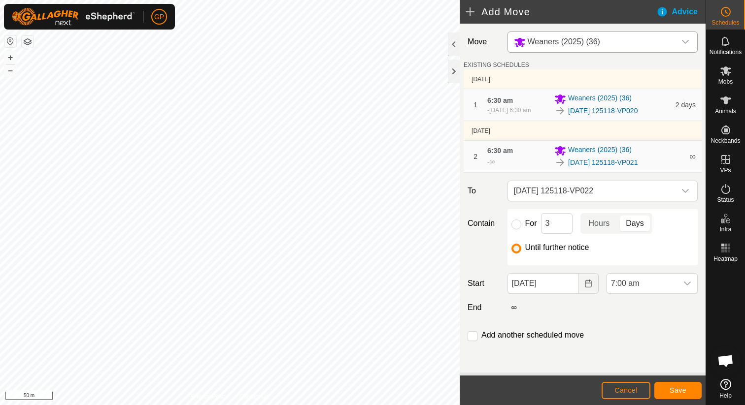
click at [632, 269] on div "Move Weaners (2025) (36) EXISTING SCHEDULES [DATE] 1 6:30 am [DATE], 6:30 am We…" at bounding box center [583, 198] width 246 height 349
click at [632, 281] on span "7:00 am" at bounding box center [642, 284] width 70 height 20
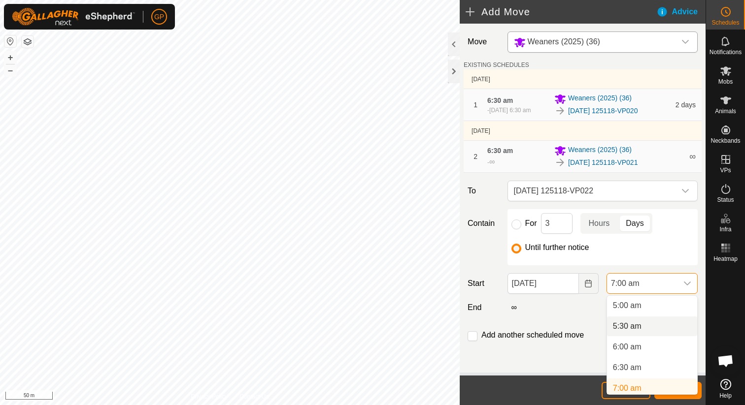
scroll to position [211, 0]
click at [633, 361] on li "6:30 am" at bounding box center [652, 364] width 90 height 20
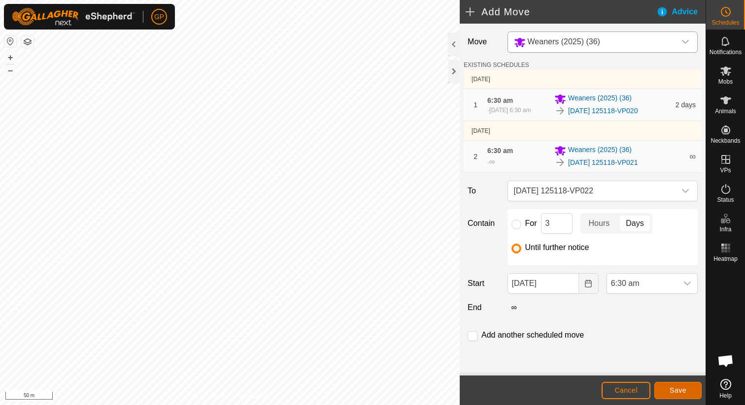
click at [673, 391] on span "Save" at bounding box center [678, 391] width 17 height 8
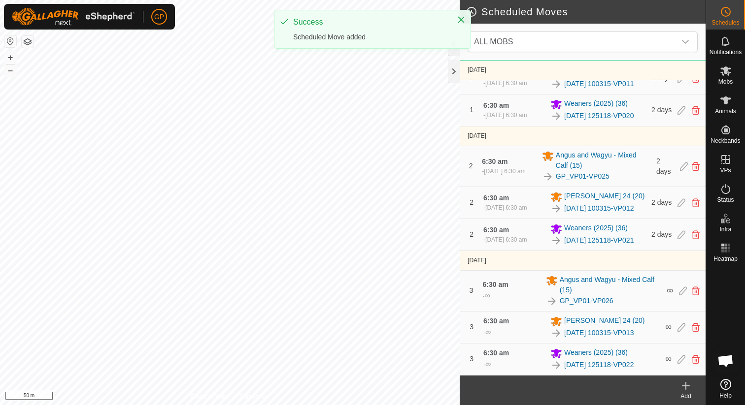
scroll to position [201, 0]
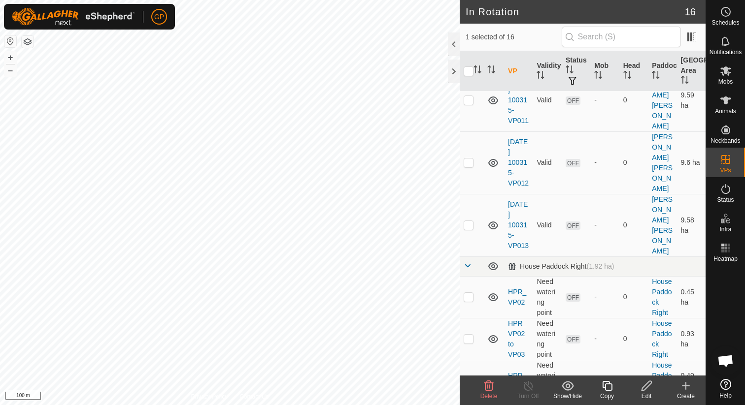
scroll to position [360, 0]
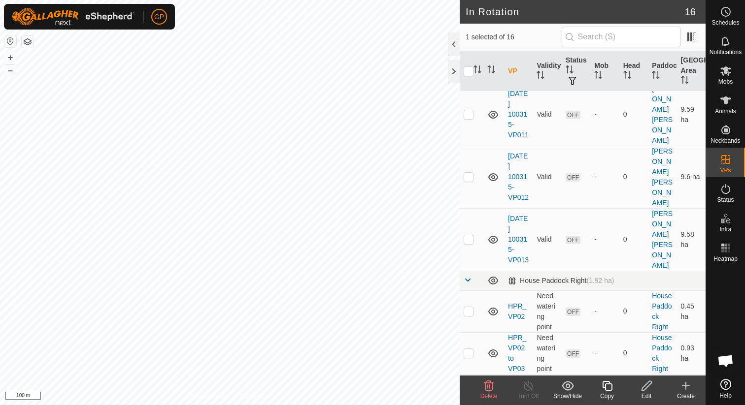
click at [492, 392] on icon at bounding box center [493, 396] width 10 height 8
click at [493, 350] on icon at bounding box center [493, 354] width 10 height 8
click at [494, 390] on icon at bounding box center [493, 396] width 12 height 12
click at [494, 392] on icon at bounding box center [493, 396] width 10 height 8
click at [493, 348] on icon at bounding box center [493, 354] width 12 height 12
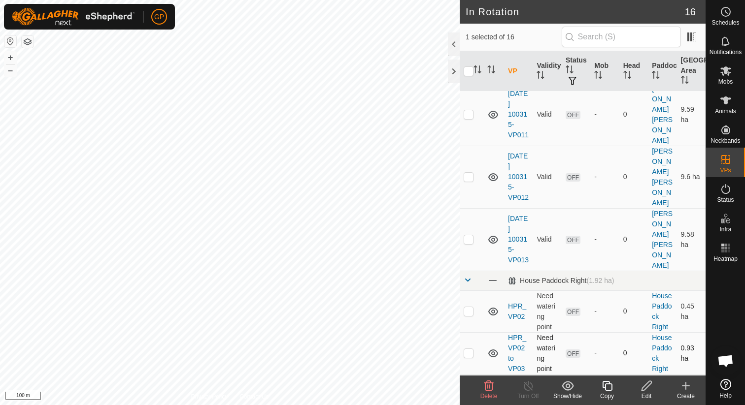
click at [493, 350] on icon at bounding box center [493, 354] width 10 height 8
click at [492, 291] on td at bounding box center [493, 312] width 21 height 42
click at [494, 291] on td at bounding box center [493, 312] width 21 height 42
click at [494, 306] on icon at bounding box center [493, 312] width 12 height 12
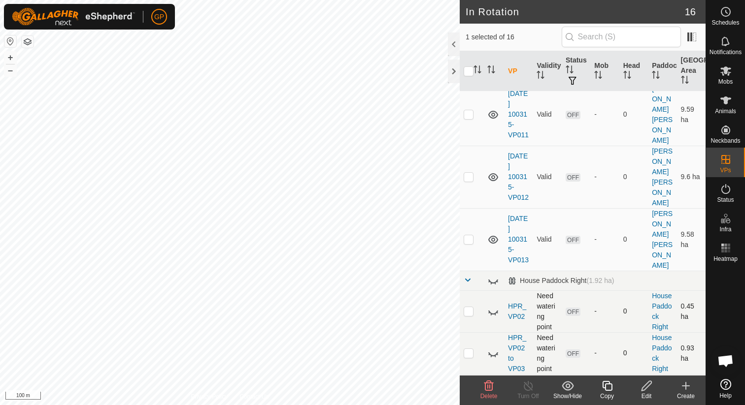
click at [471, 374] on td at bounding box center [472, 395] width 24 height 42
checkbox input "false"
